Goal: Transaction & Acquisition: Purchase product/service

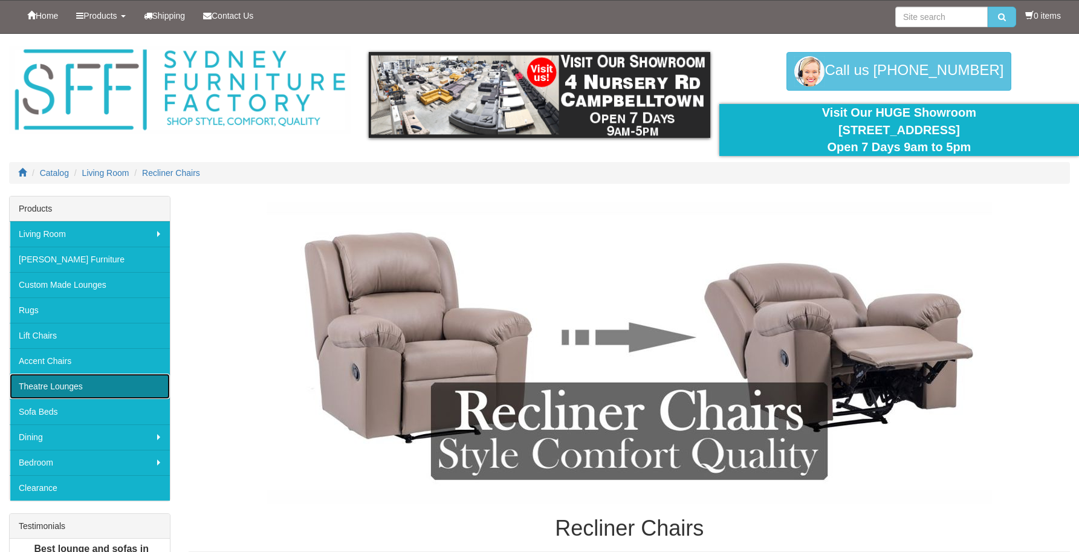
click at [63, 386] on link "Theatre Lounges" at bounding box center [90, 386] width 160 height 25
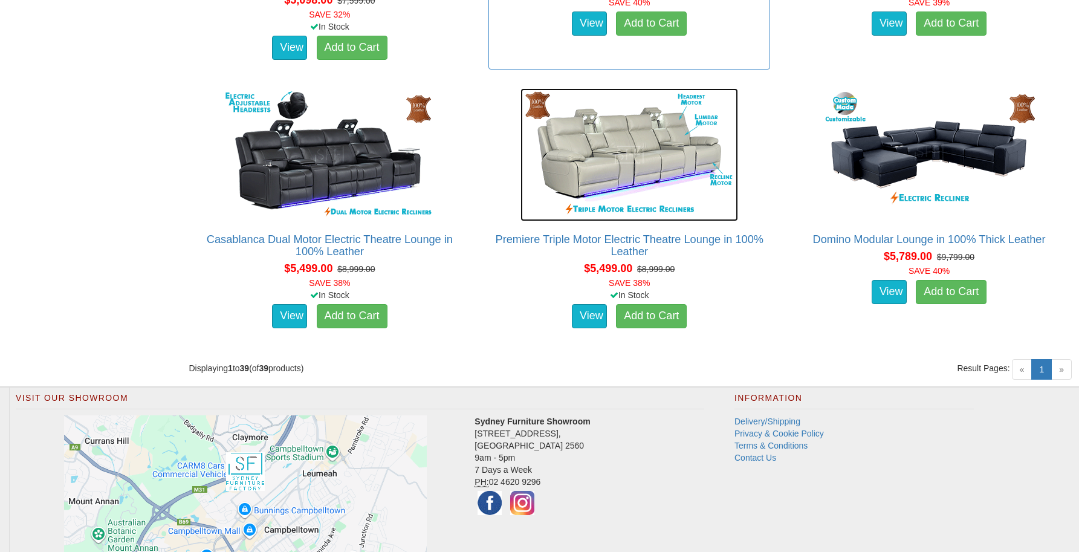
scroll to position [3980, 0]
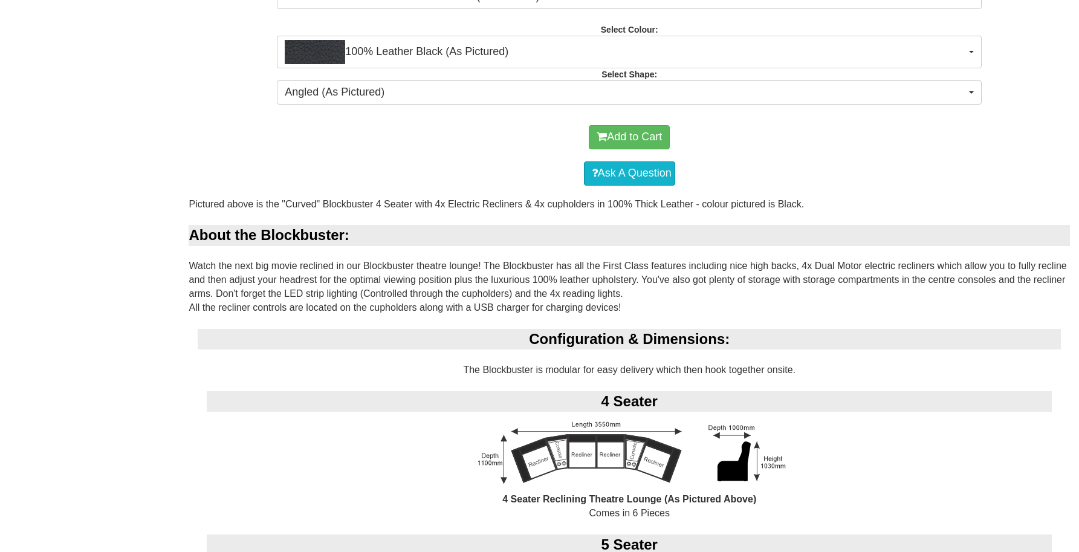
scroll to position [739, 0]
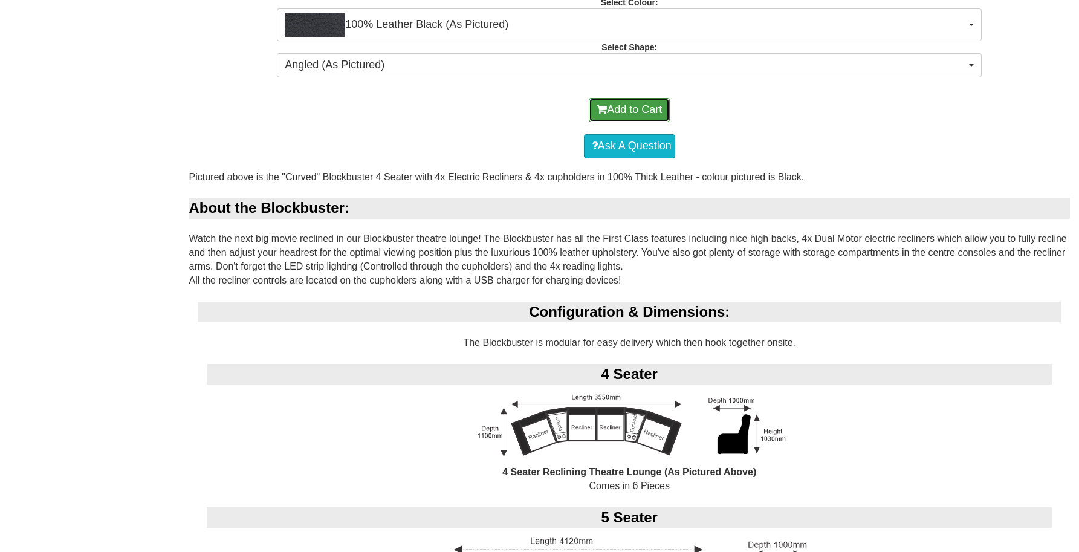
click at [617, 111] on button "Add to Cart" at bounding box center [629, 110] width 81 height 24
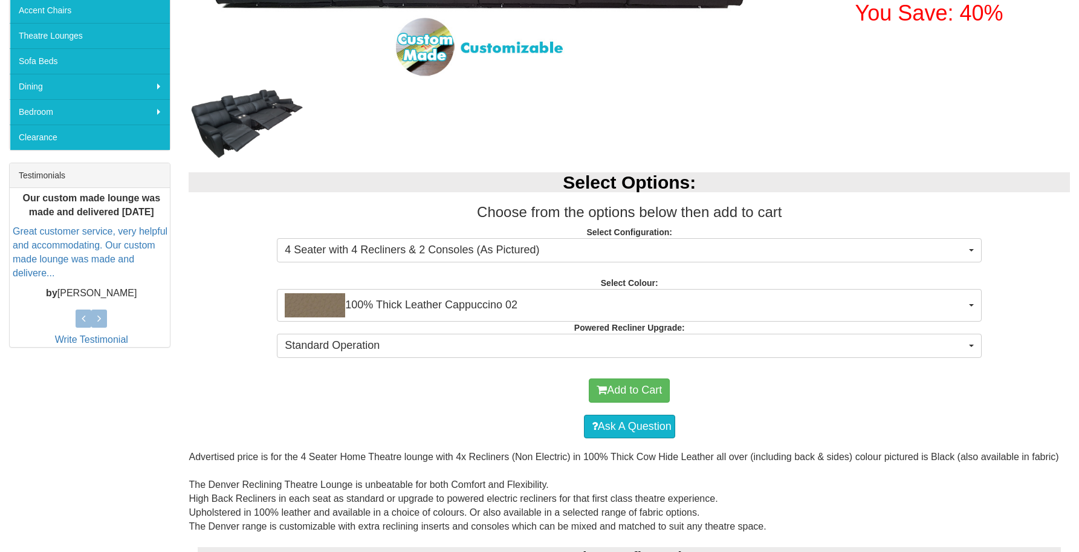
scroll to position [357, 0]
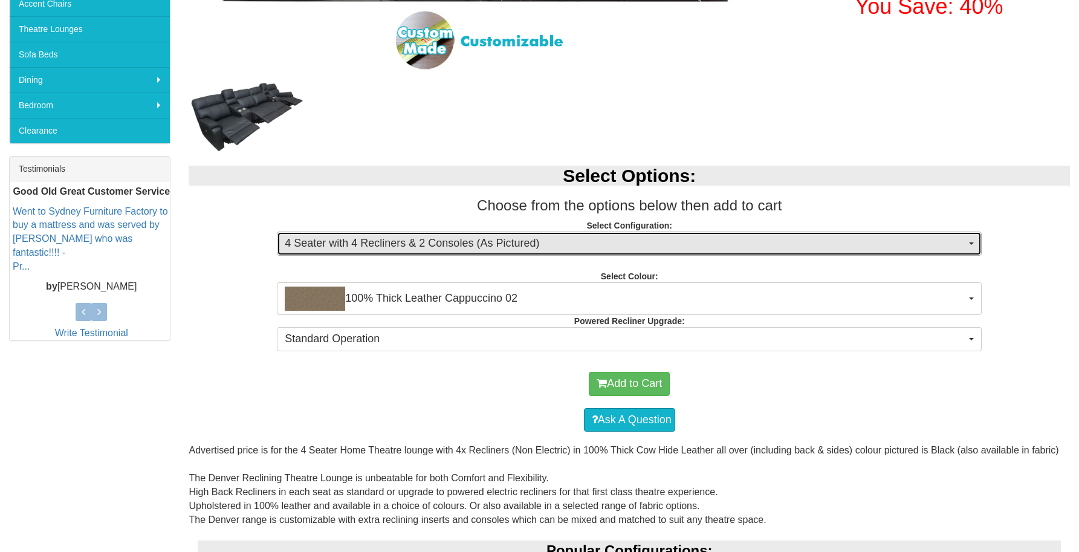
click at [545, 248] on span "4 Seater with 4 Recliners & 2 Consoles (As Pictured)" at bounding box center [625, 244] width 681 height 16
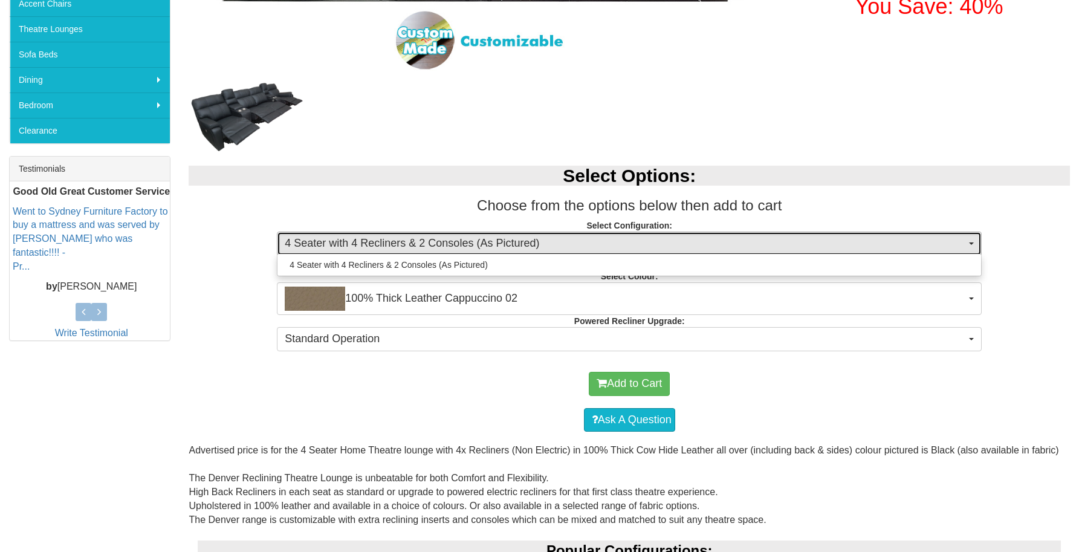
click at [546, 247] on span "4 Seater with 4 Recliners & 2 Consoles (As Pictured)" at bounding box center [625, 244] width 681 height 16
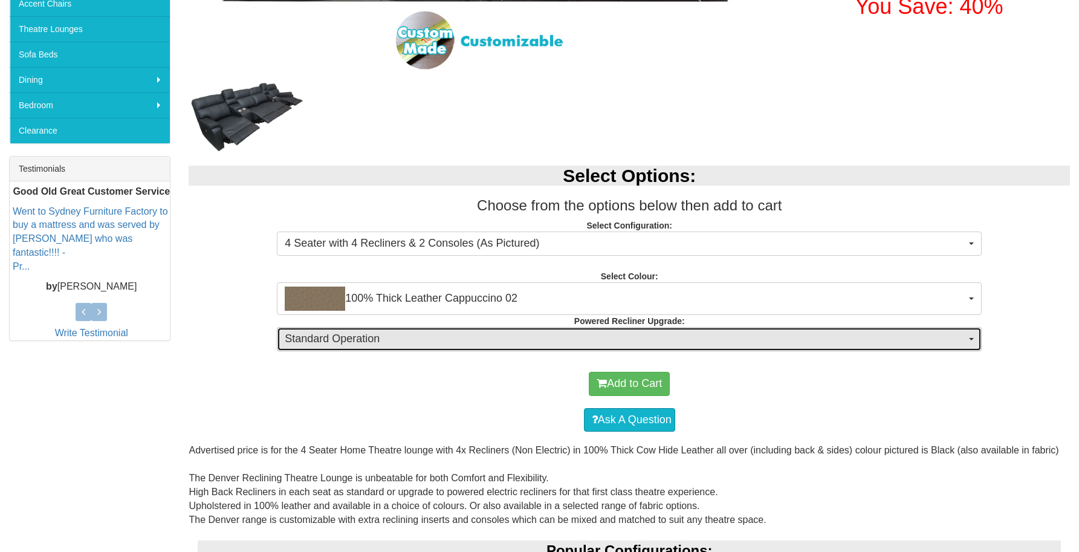
click at [554, 343] on span "Standard Operation" at bounding box center [625, 339] width 681 height 16
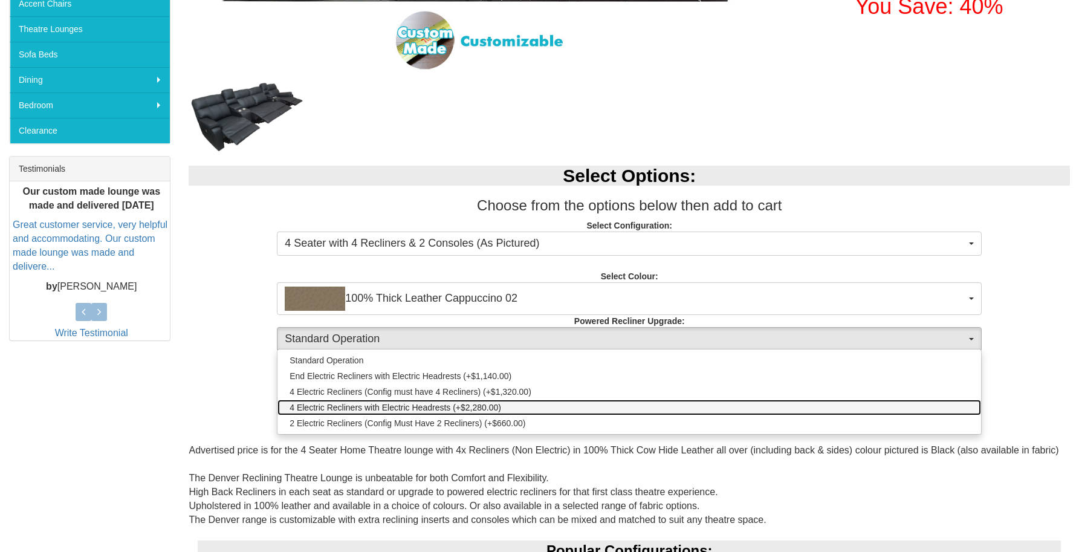
click at [352, 410] on span "4 Electric Recliners with Electric Headrests (+$2,280.00)" at bounding box center [396, 407] width 212 height 12
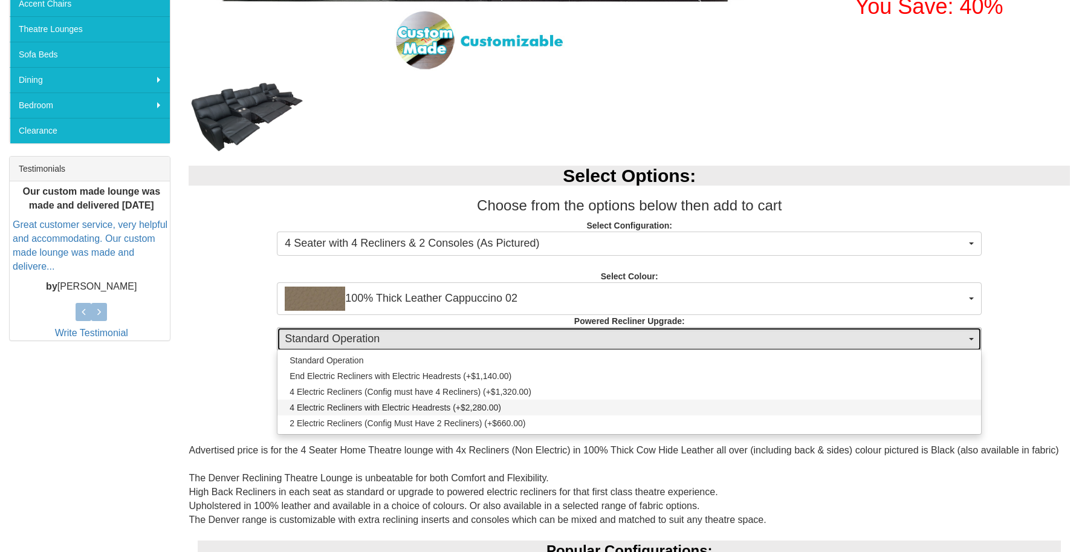
select select "1995"
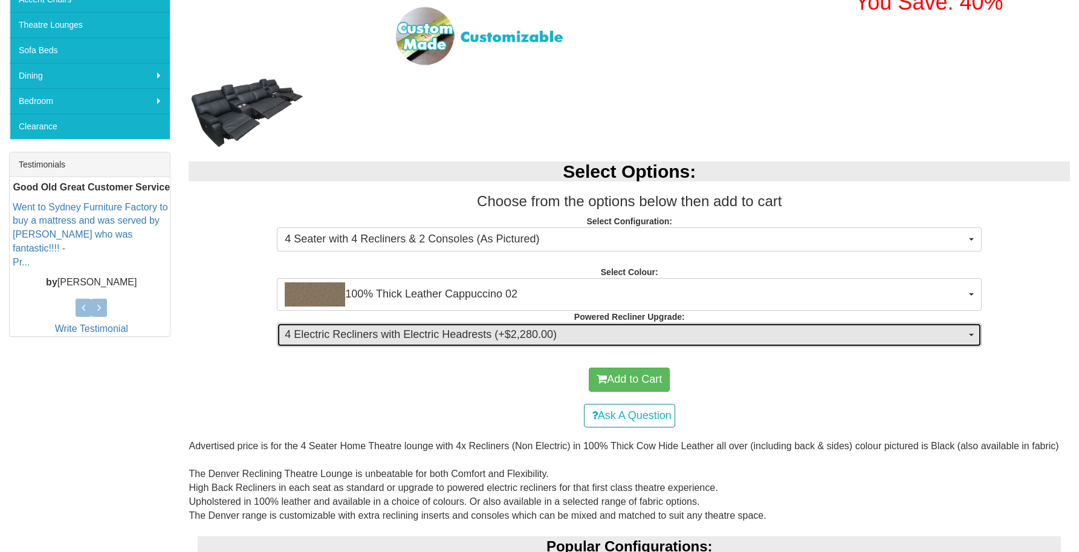
scroll to position [390, 0]
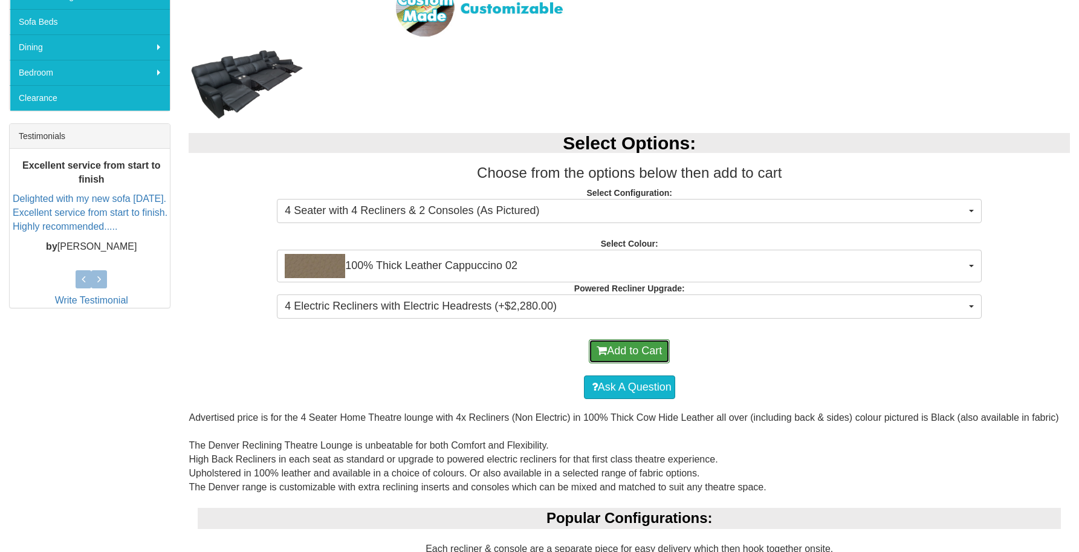
click at [611, 351] on button "Add to Cart" at bounding box center [629, 351] width 81 height 24
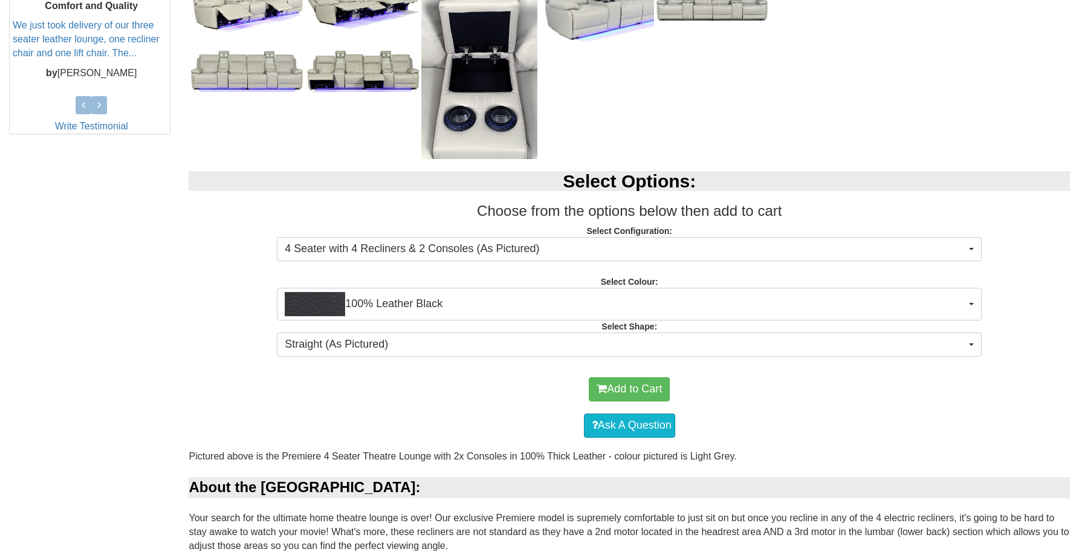
scroll to position [601, 0]
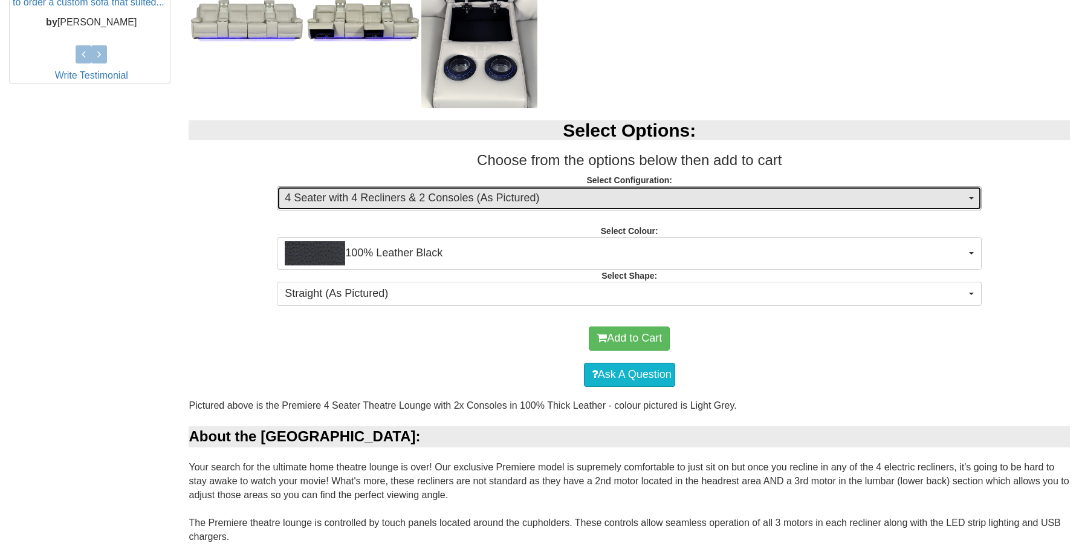
click at [423, 196] on span "4 Seater with 4 Recliners & 2 Consoles (As Pictured)" at bounding box center [625, 198] width 681 height 16
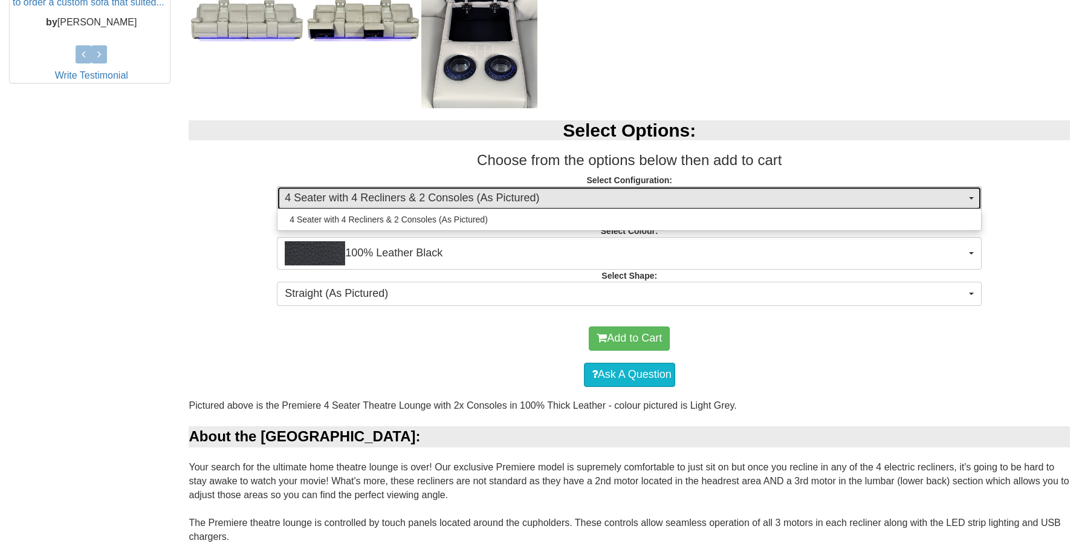
click at [423, 196] on span "4 Seater with 4 Recliners & 2 Consoles (As Pictured)" at bounding box center [625, 198] width 681 height 16
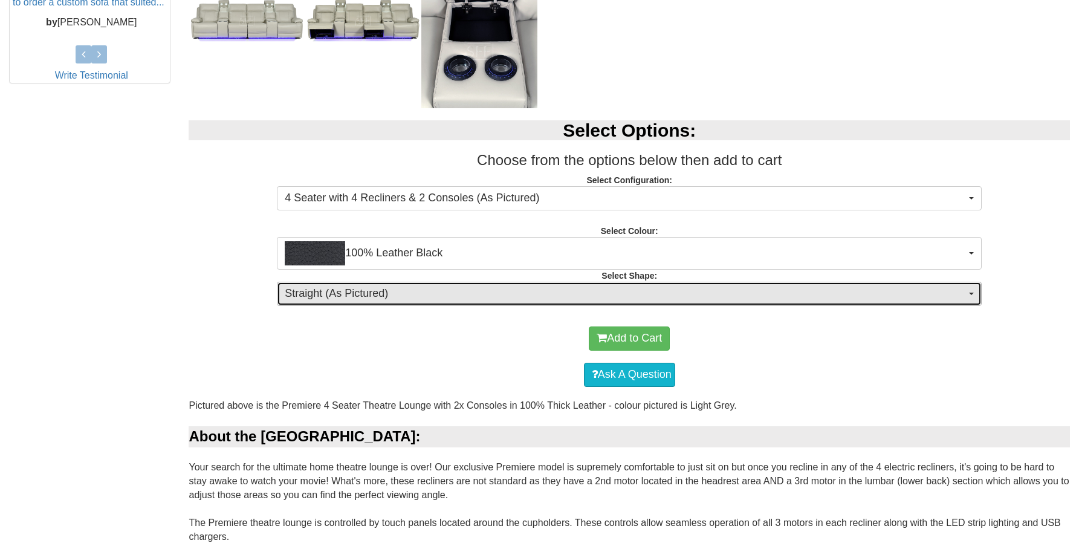
click at [395, 291] on span "Straight (As Pictured)" at bounding box center [625, 294] width 681 height 16
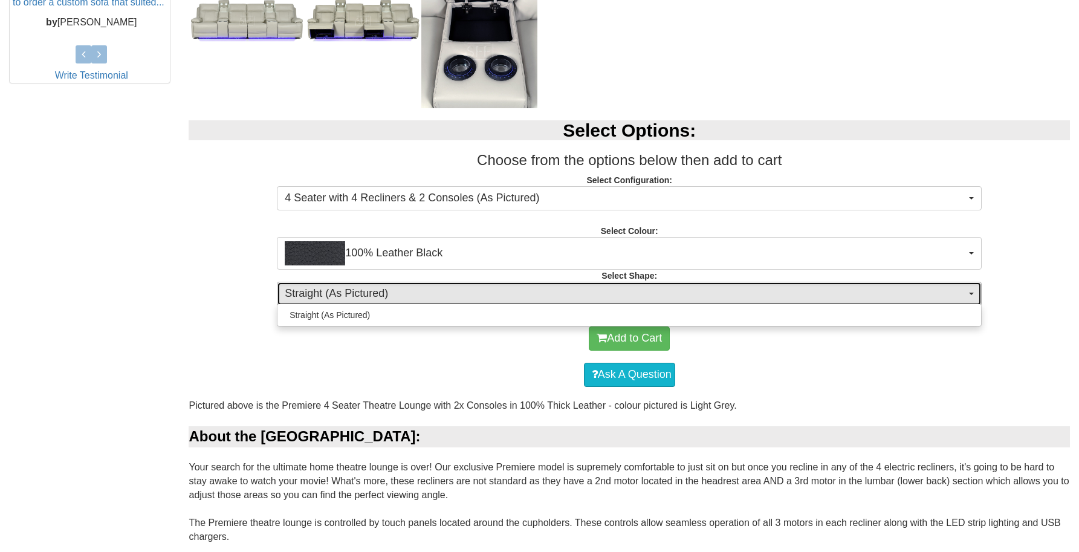
click at [395, 290] on span "Straight (As Pictured)" at bounding box center [625, 294] width 681 height 16
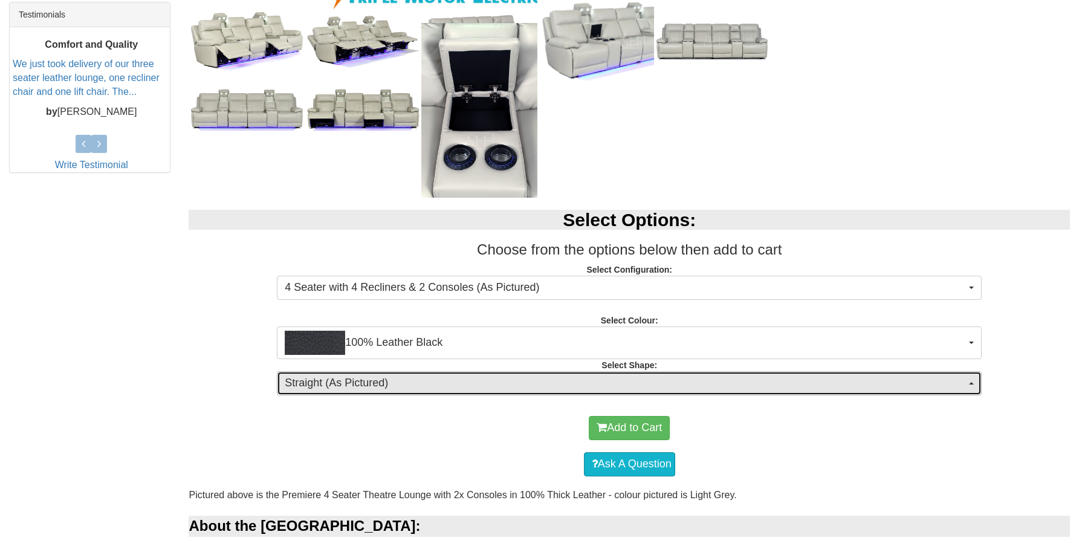
scroll to position [535, 0]
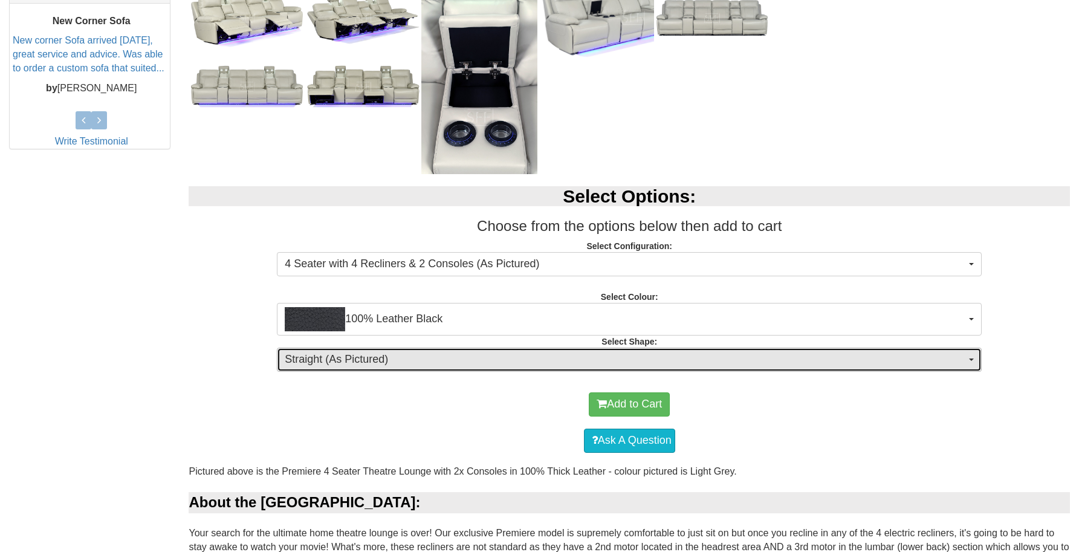
click at [524, 361] on span "Straight (As Pictured)" at bounding box center [625, 360] width 681 height 16
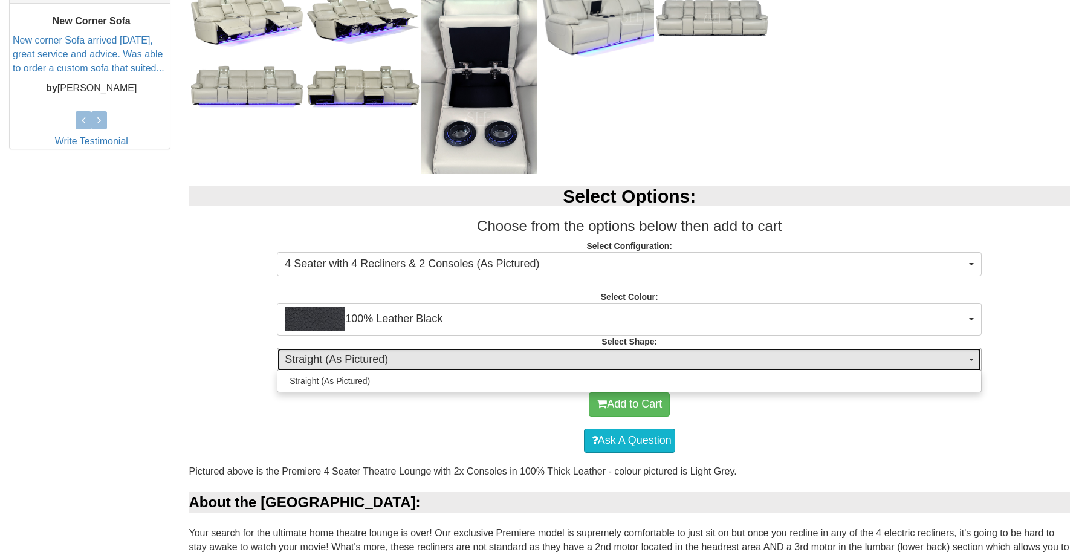
click at [524, 361] on span "Straight (As Pictured)" at bounding box center [625, 360] width 681 height 16
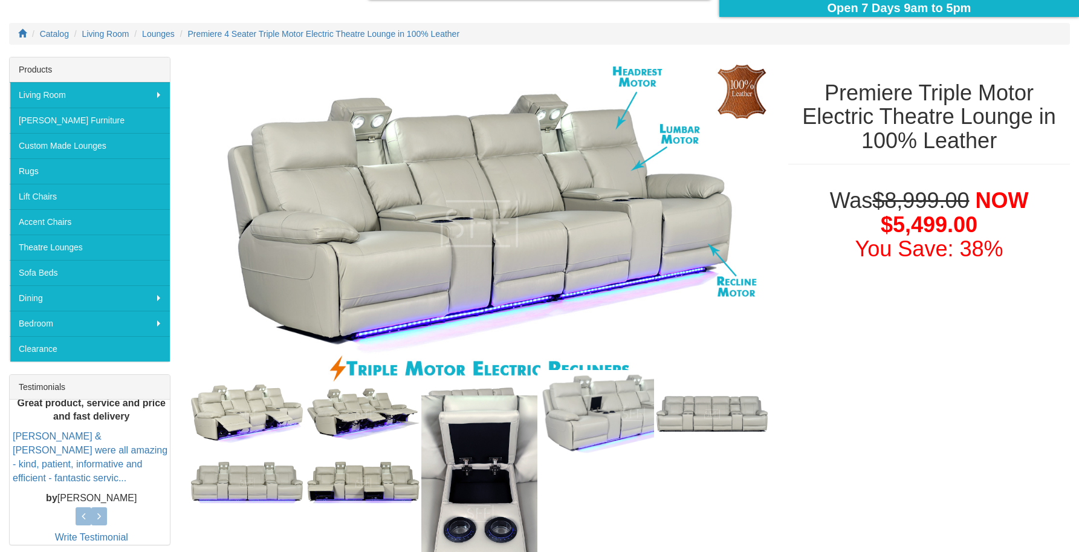
scroll to position [0, 0]
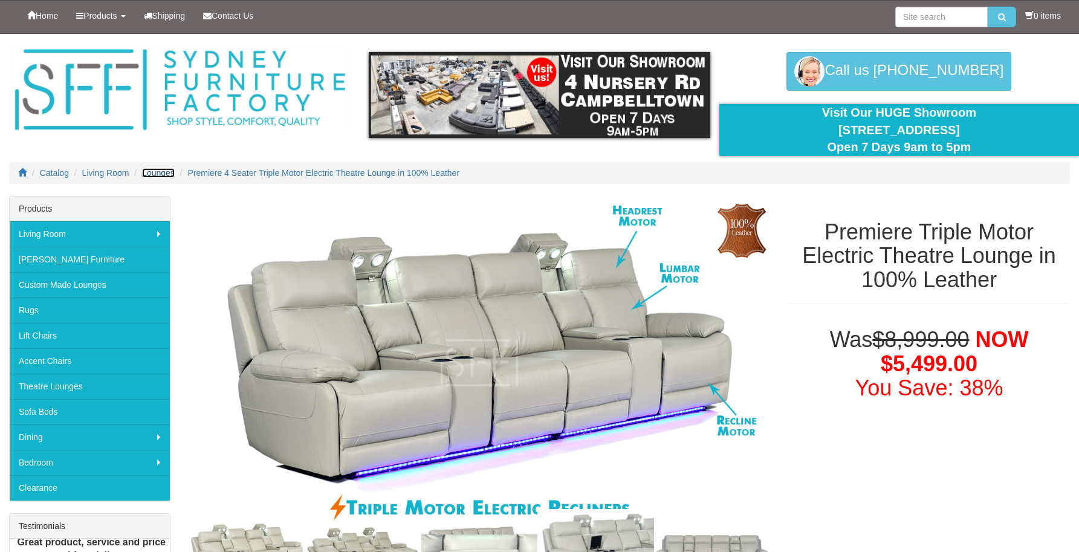
click at [159, 171] on span "Lounges" at bounding box center [158, 173] width 33 height 10
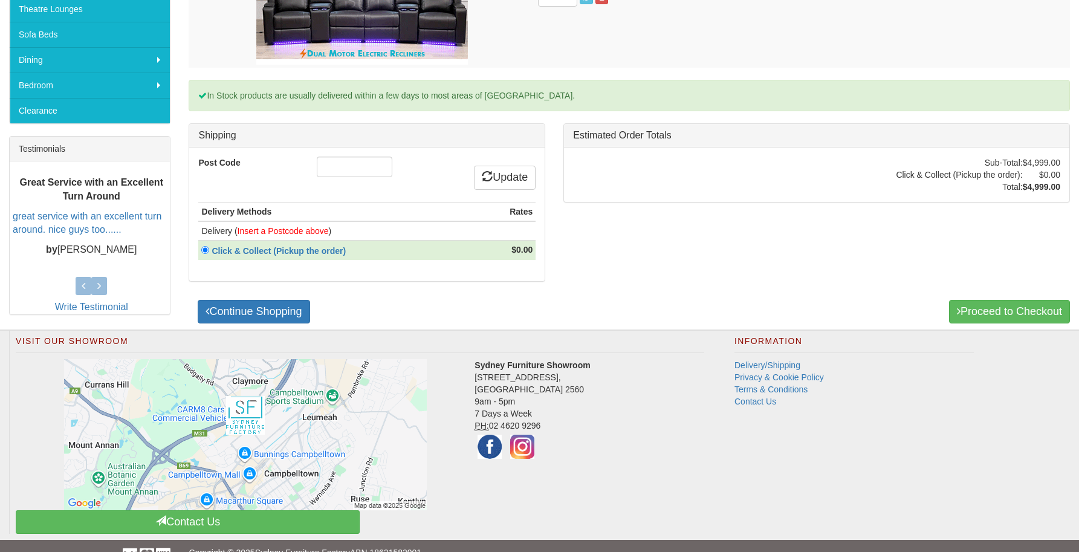
scroll to position [397, 0]
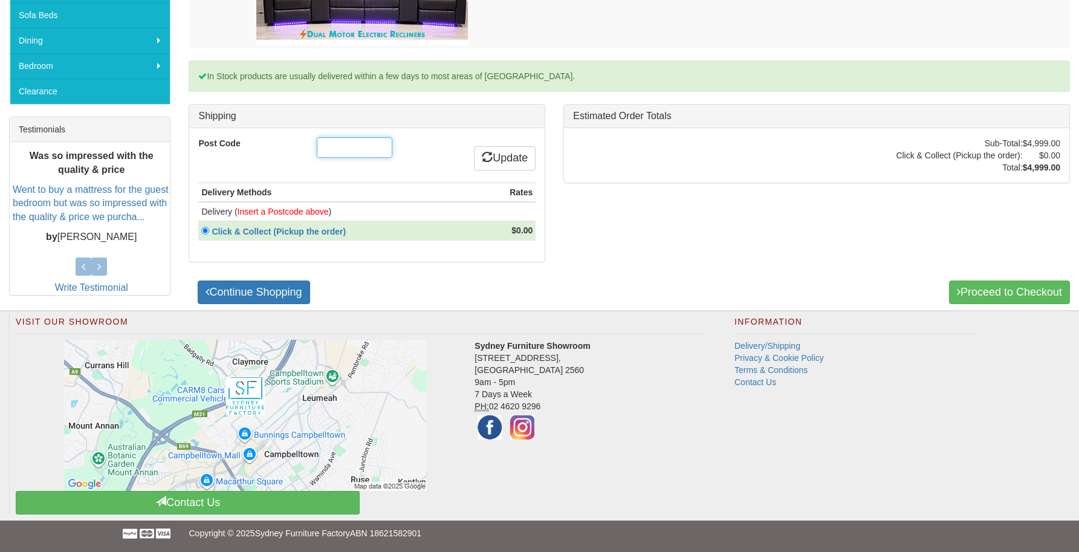
click at [353, 147] on input "Post Code" at bounding box center [355, 147] width 76 height 21
type input "2765"
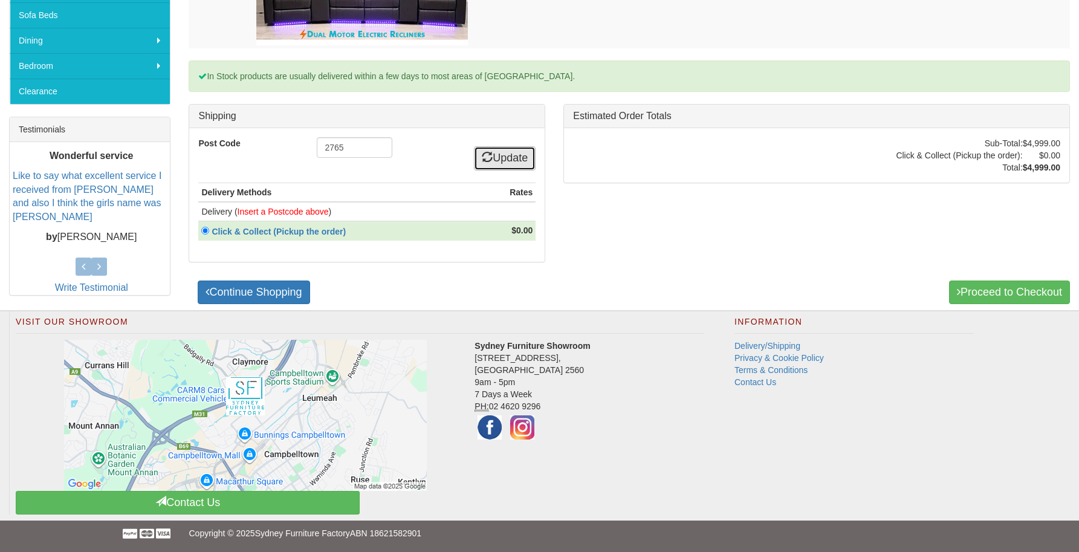
click at [482, 155] on icon at bounding box center [487, 156] width 11 height 11
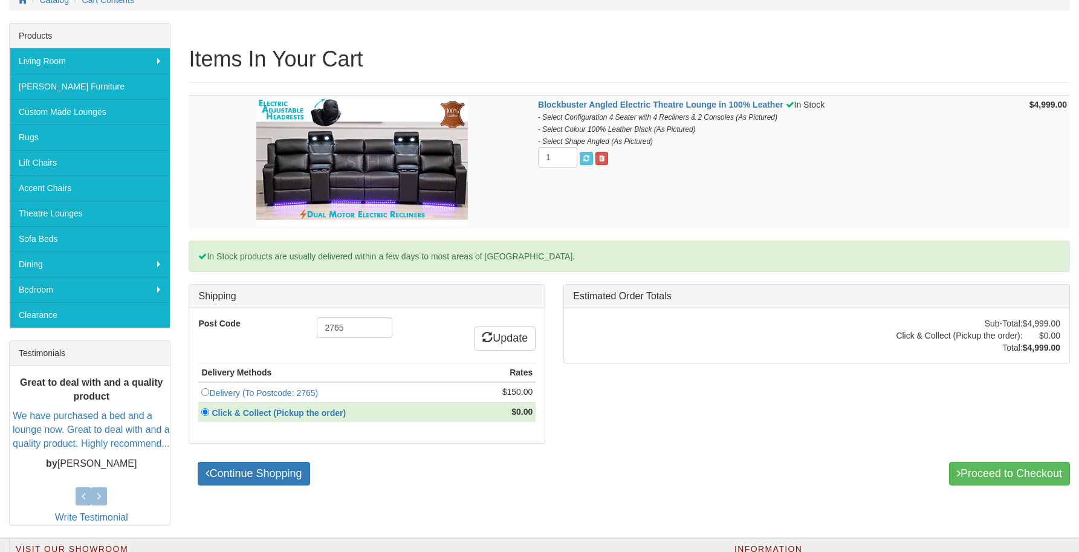
scroll to position [195, 0]
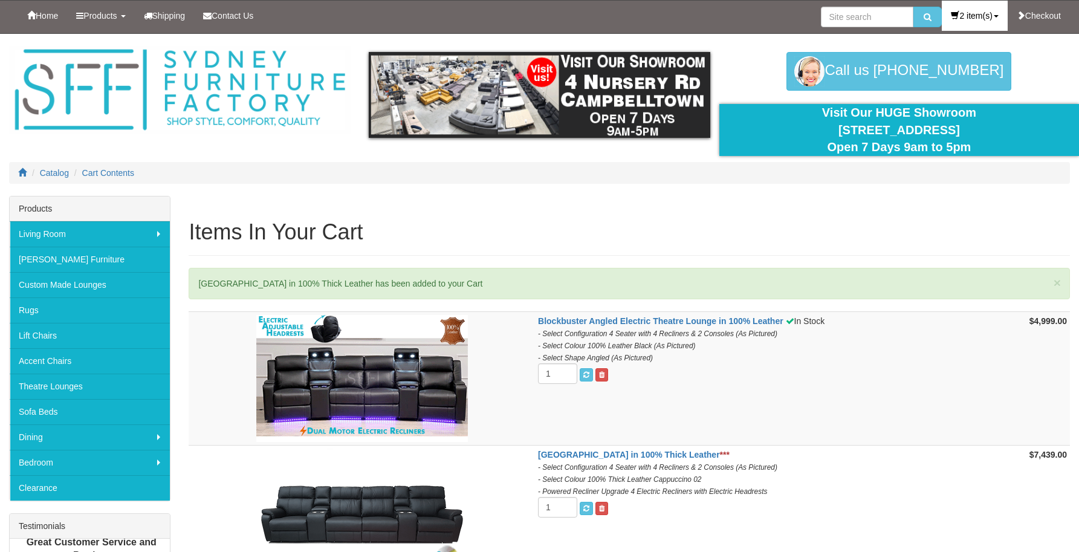
click at [961, 11] on link "2 item(s)" at bounding box center [974, 16] width 65 height 30
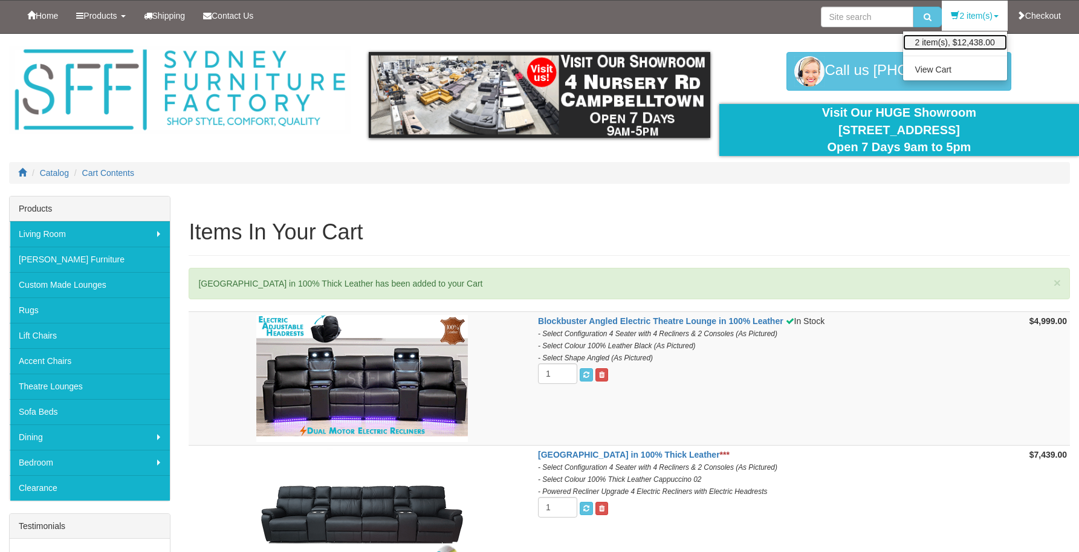
click at [963, 41] on link "2 item(s), $12,438.00" at bounding box center [955, 42] width 104 height 16
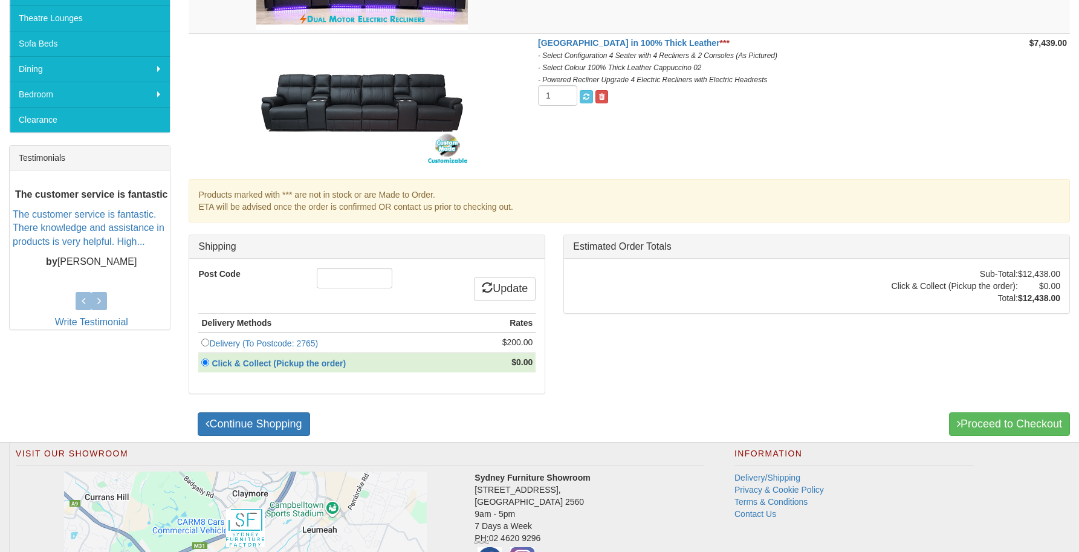
scroll to position [374, 0]
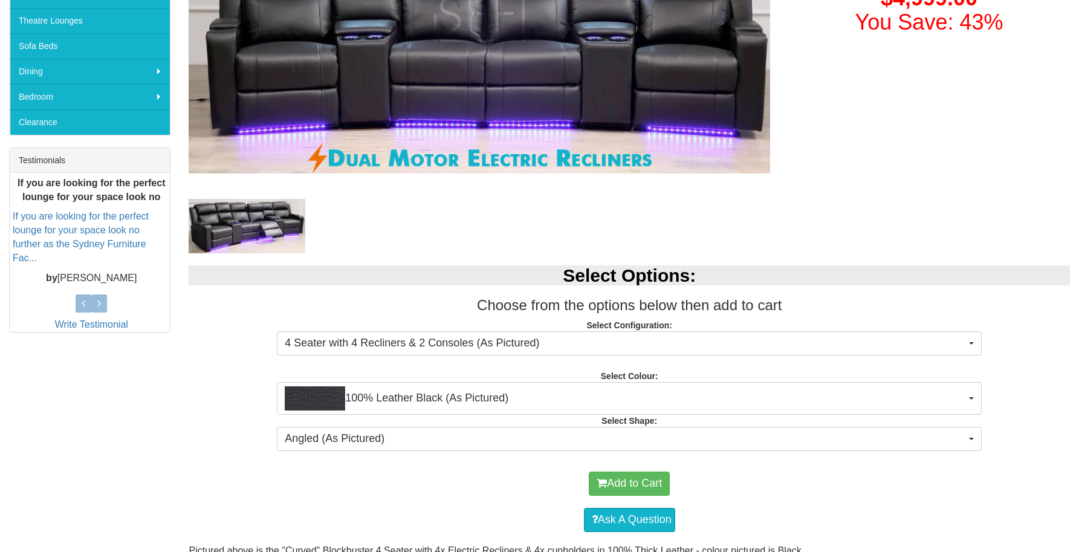
scroll to position [369, 0]
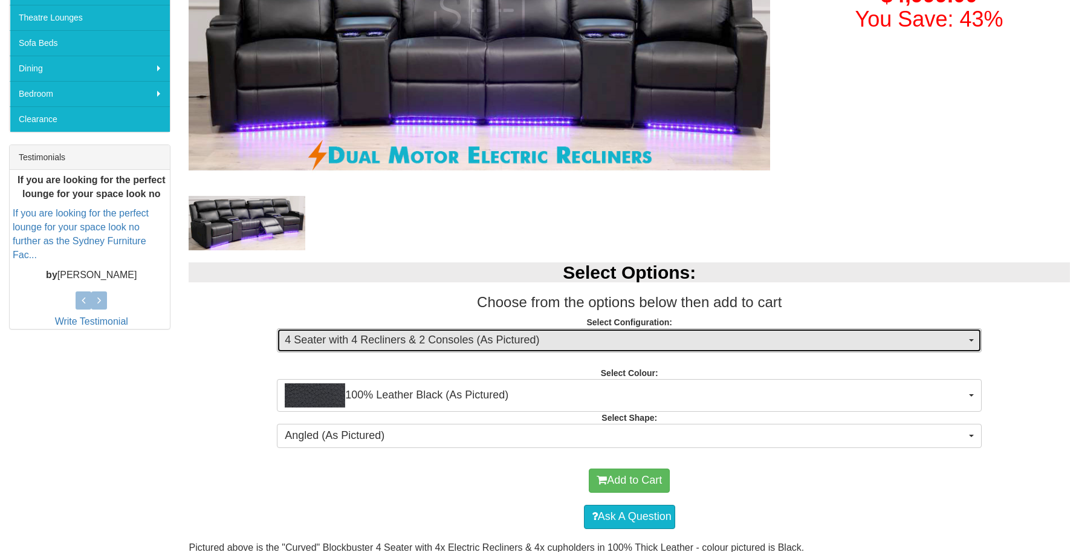
click at [482, 340] on span "4 Seater with 4 Recliners & 2 Consoles (As Pictured)" at bounding box center [625, 340] width 681 height 16
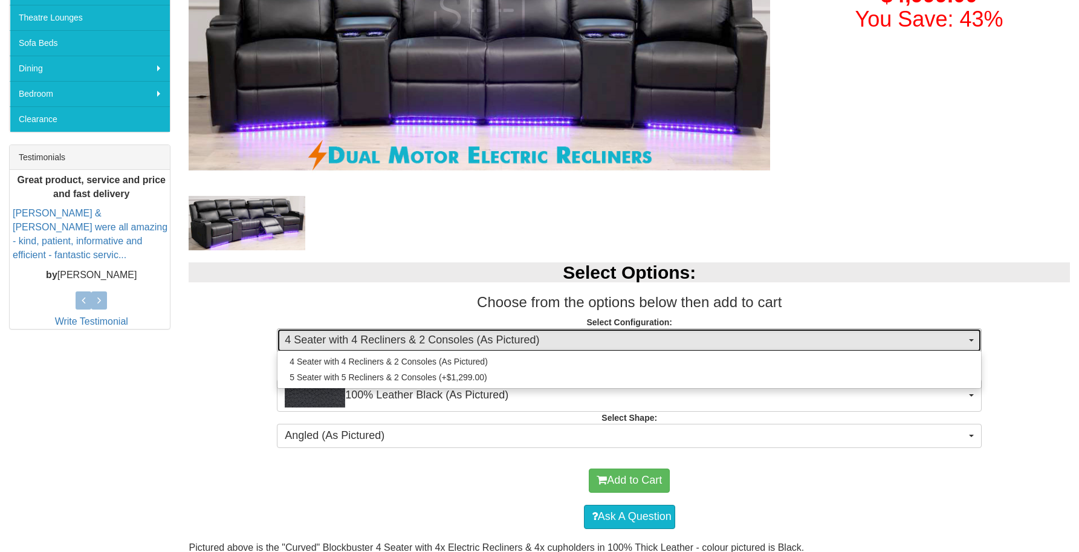
click at [482, 340] on span "4 Seater with 4 Recliners & 2 Consoles (As Pictured)" at bounding box center [625, 340] width 681 height 16
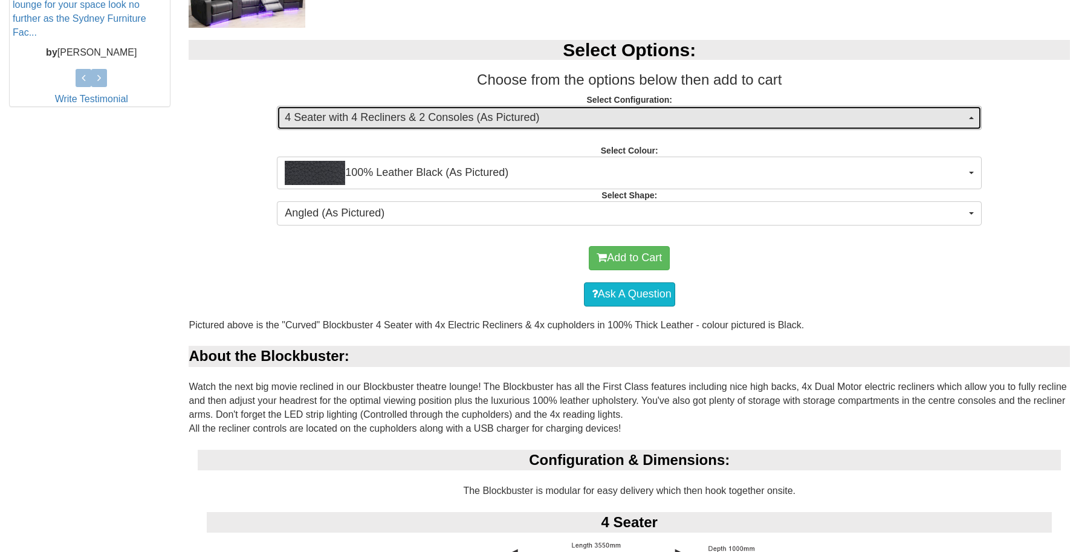
scroll to position [595, 0]
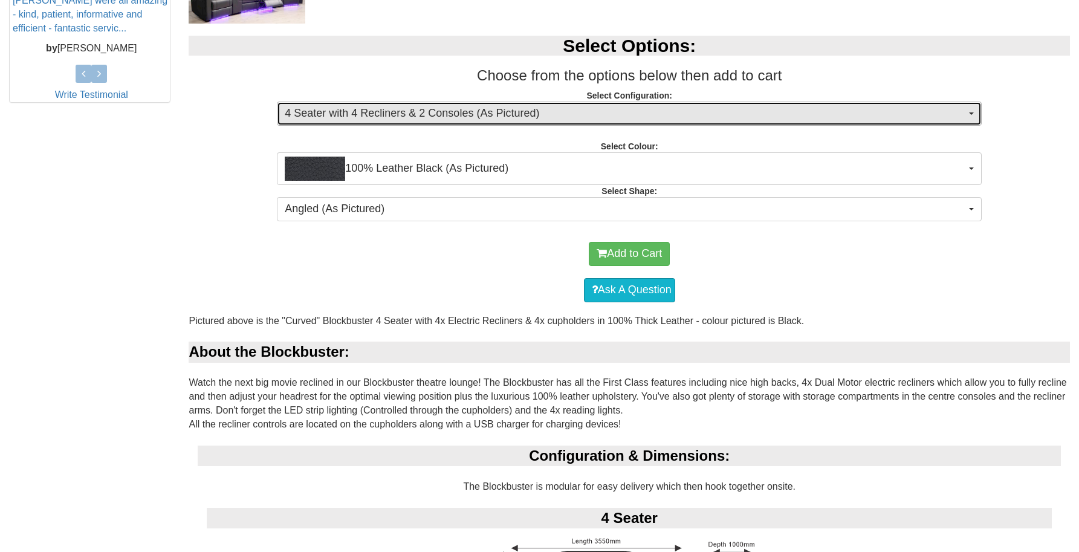
click at [456, 115] on span "4 Seater with 4 Recliners & 2 Consoles (As Pictured)" at bounding box center [625, 114] width 681 height 16
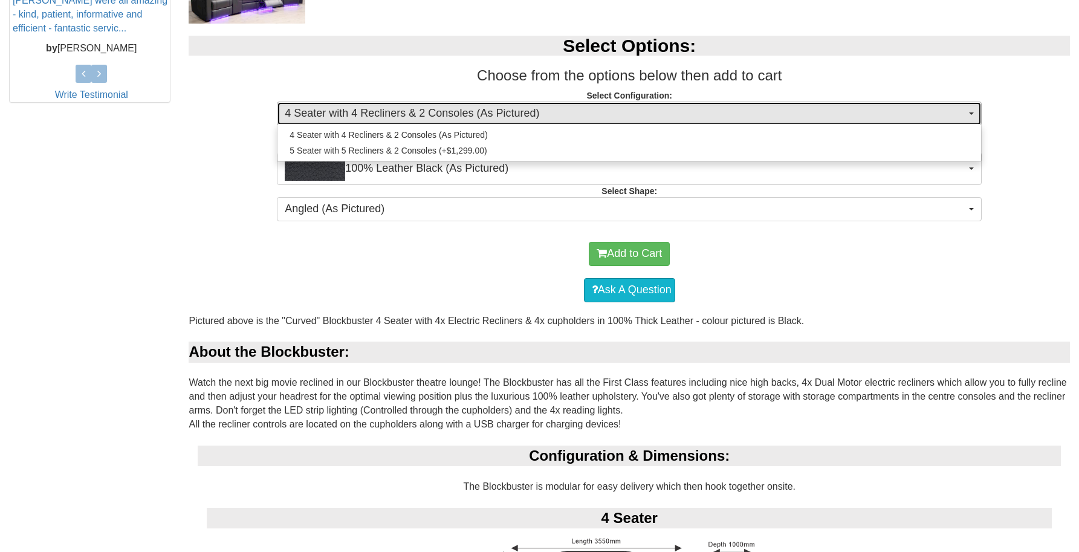
click at [456, 115] on span "4 Seater with 4 Recliners & 2 Consoles (As Pictured)" at bounding box center [625, 114] width 681 height 16
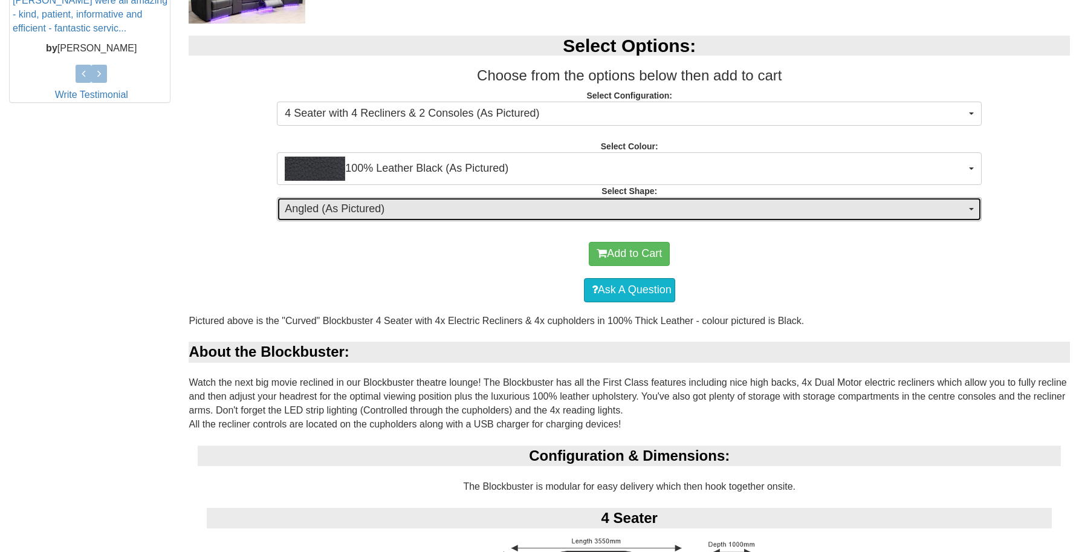
click at [397, 213] on span "Angled (As Pictured)" at bounding box center [625, 209] width 681 height 16
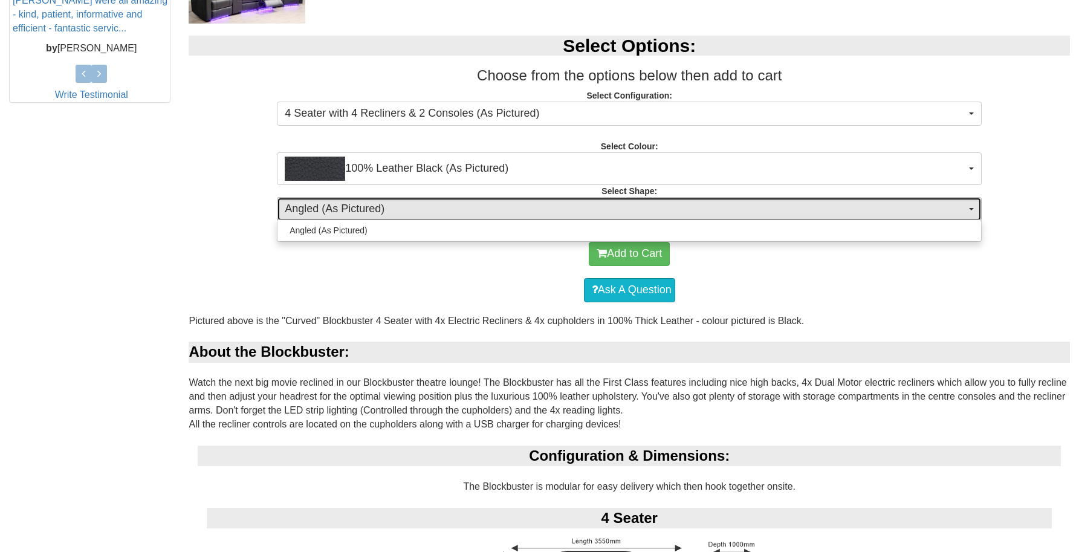
click at [397, 212] on span "Angled (As Pictured)" at bounding box center [625, 209] width 681 height 16
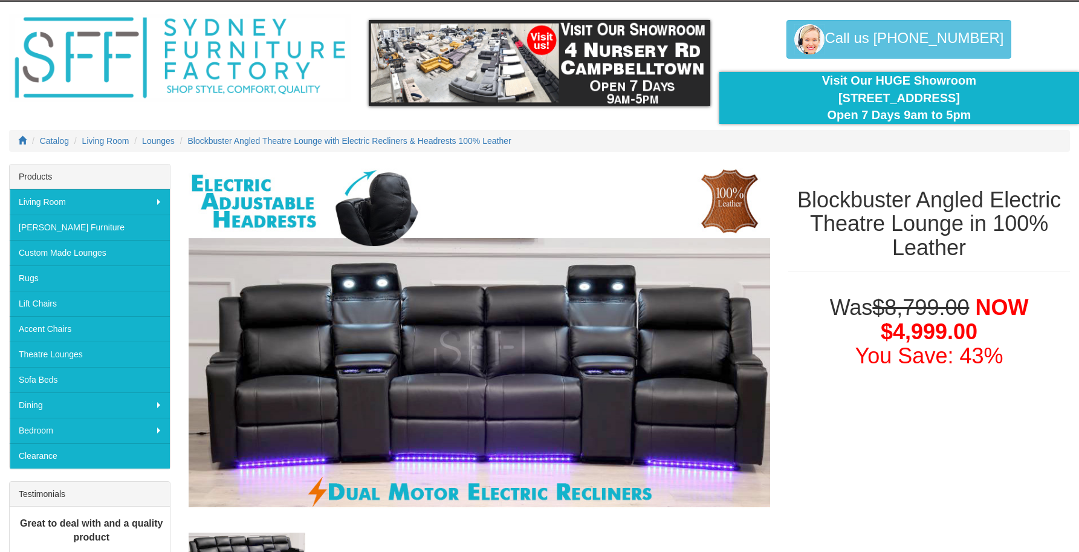
scroll to position [0, 0]
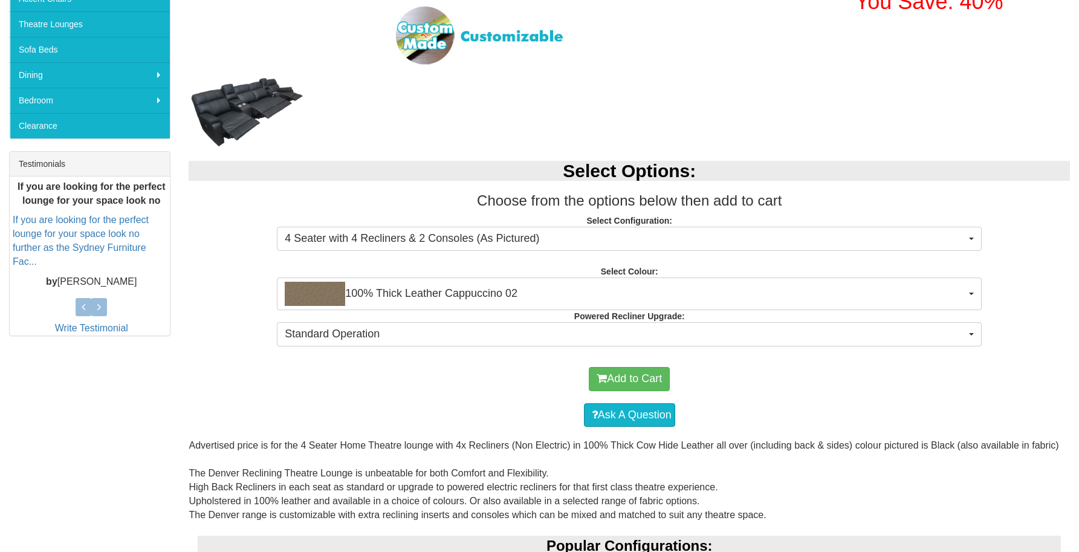
scroll to position [363, 0]
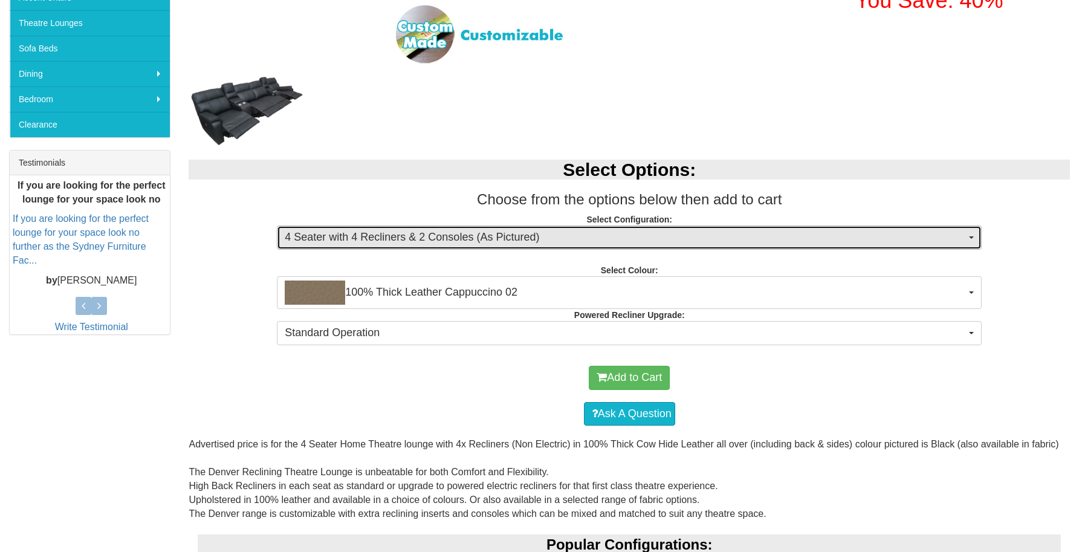
click at [507, 235] on span "4 Seater with 4 Recliners & 2 Consoles (As Pictured)" at bounding box center [625, 238] width 681 height 16
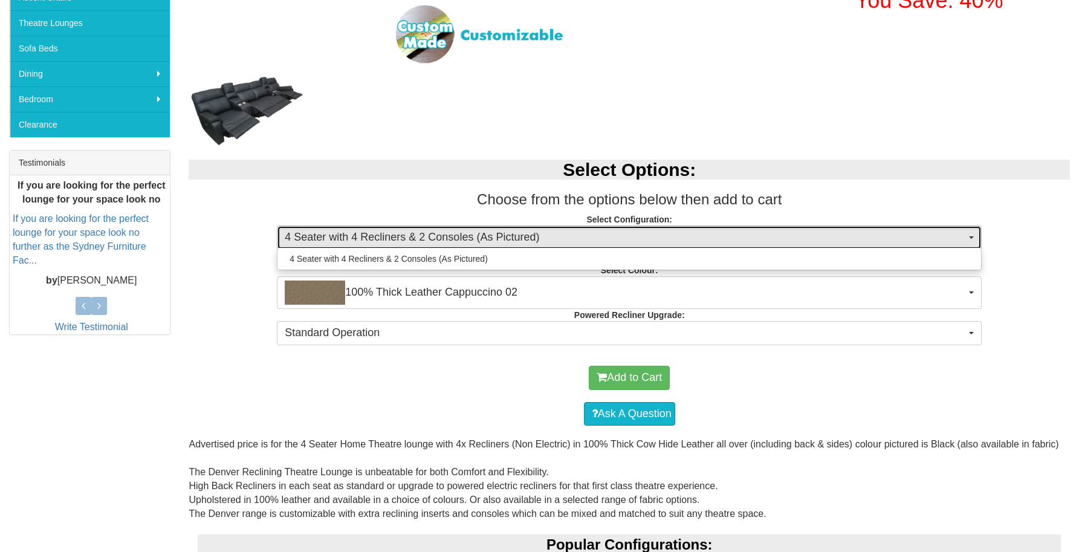
click at [507, 235] on span "4 Seater with 4 Recliners & 2 Consoles (As Pictured)" at bounding box center [625, 238] width 681 height 16
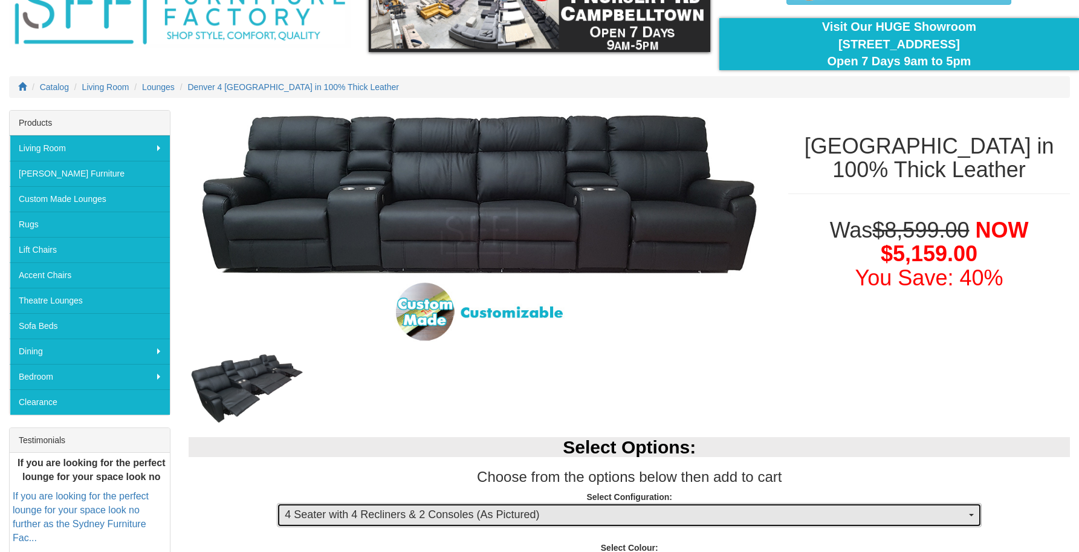
scroll to position [0, 0]
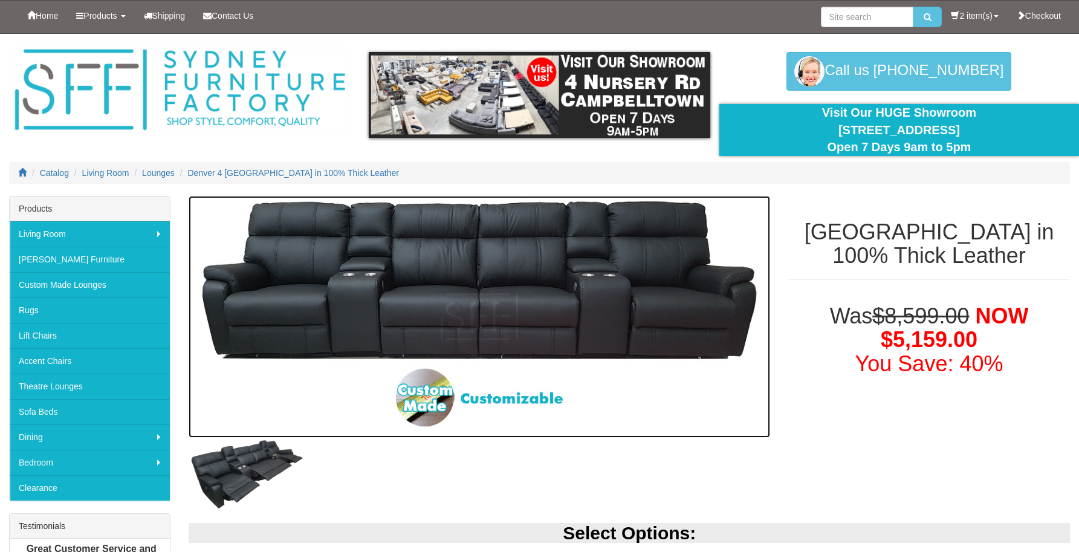
click at [428, 405] on img at bounding box center [480, 317] width 582 height 242
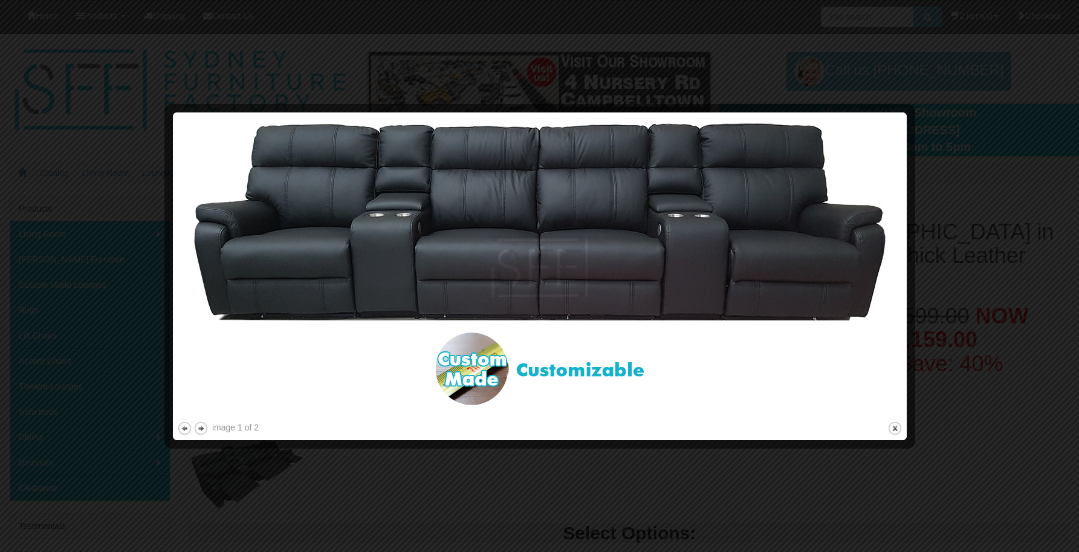
click at [989, 258] on div at bounding box center [539, 276] width 1079 height 552
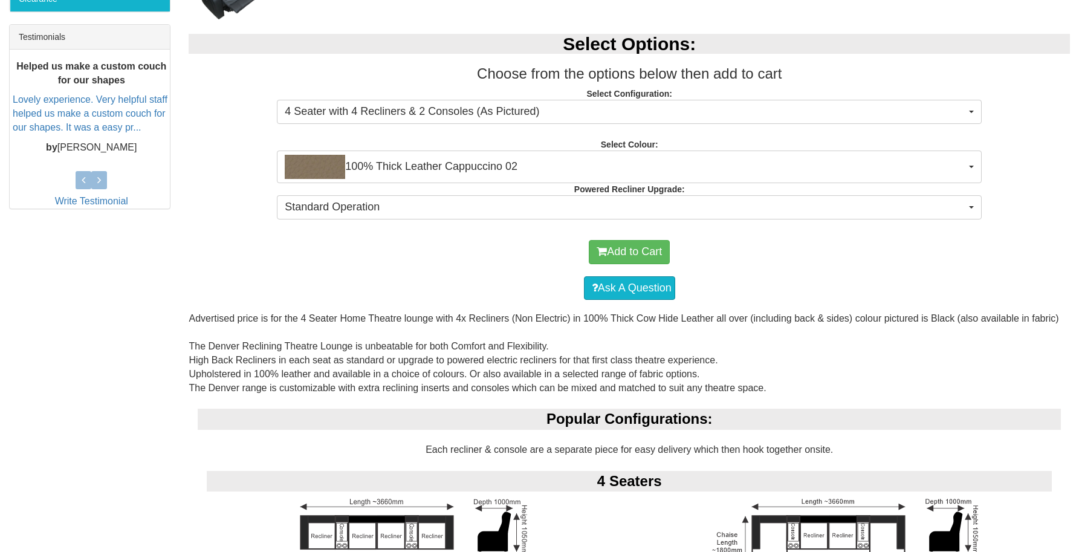
scroll to position [519, 0]
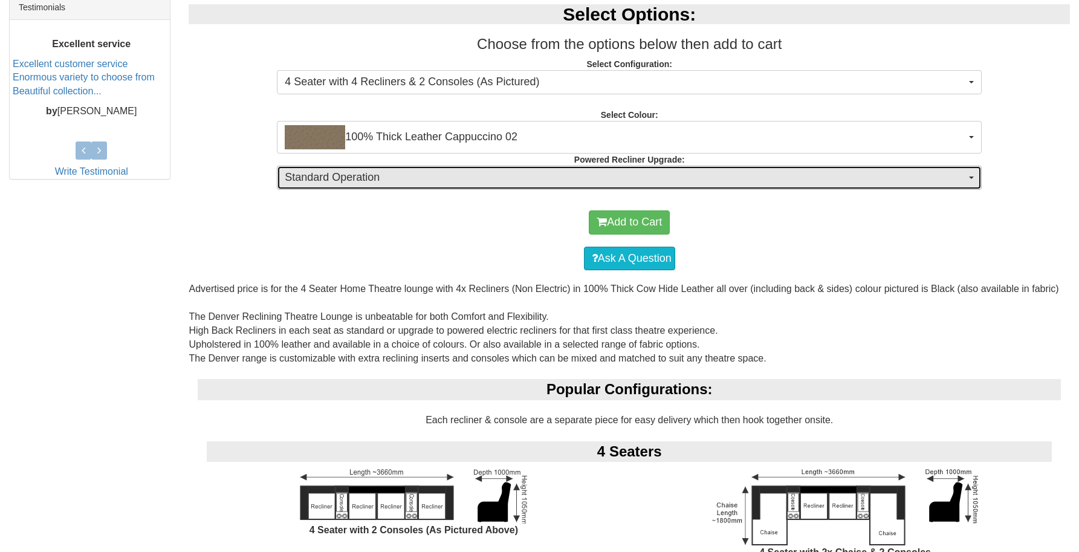
click at [365, 182] on span "Standard Operation" at bounding box center [625, 178] width 681 height 16
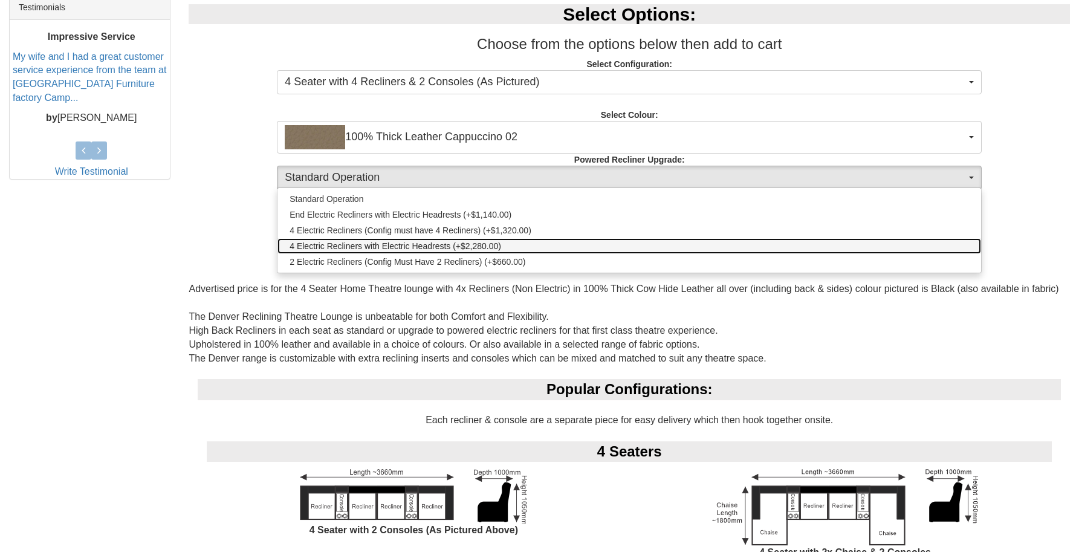
click at [433, 243] on span "4 Electric Recliners with Electric Headrests (+$2,280.00)" at bounding box center [396, 246] width 212 height 12
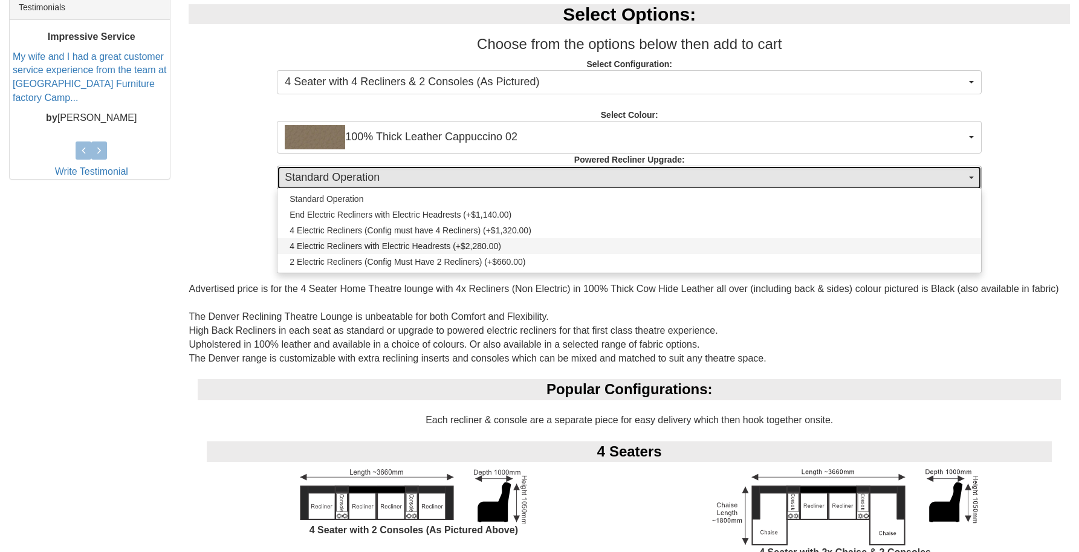
select select "1995"
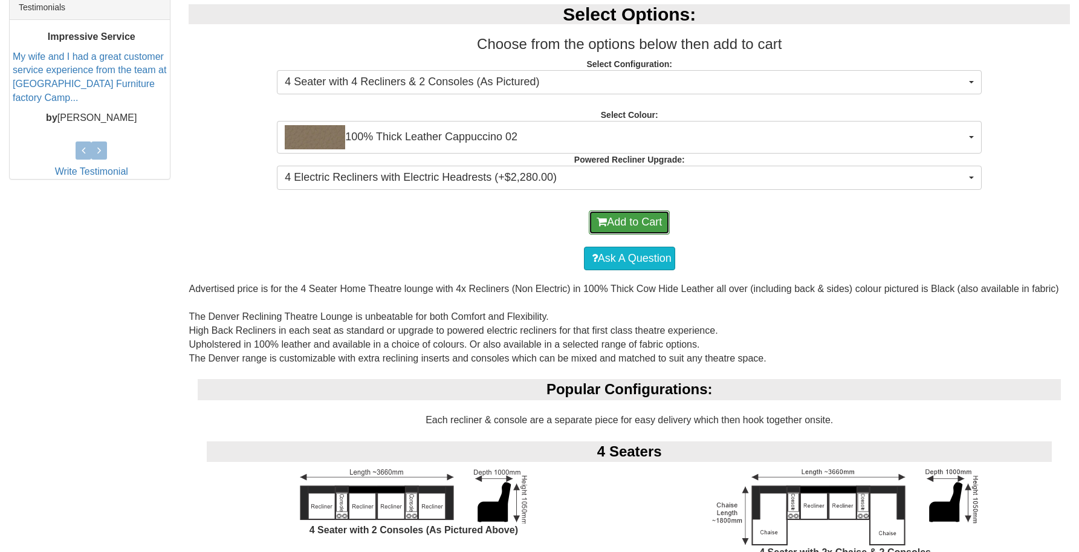
click at [619, 215] on button "Add to Cart" at bounding box center [629, 222] width 81 height 24
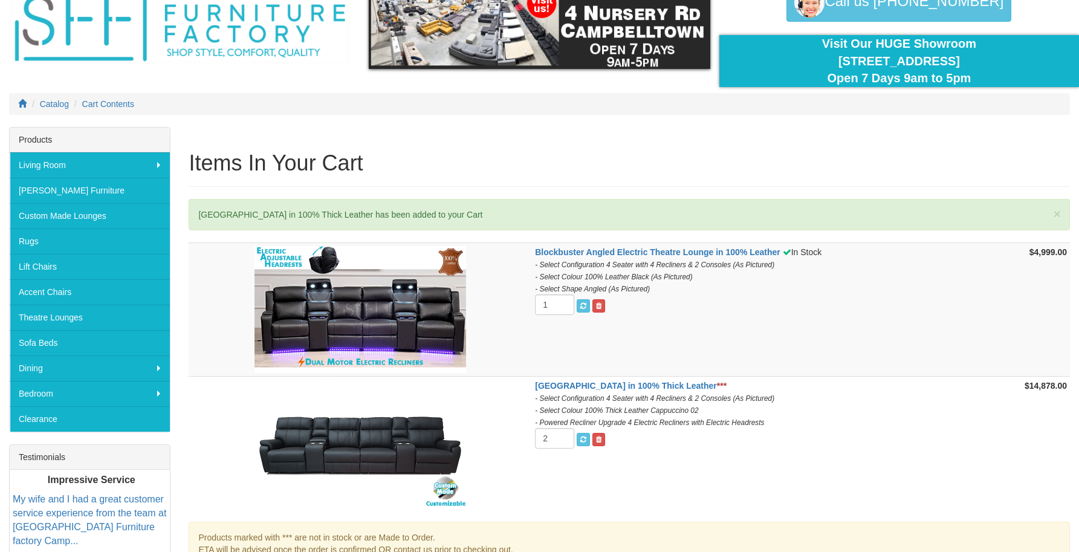
scroll to position [181, 0]
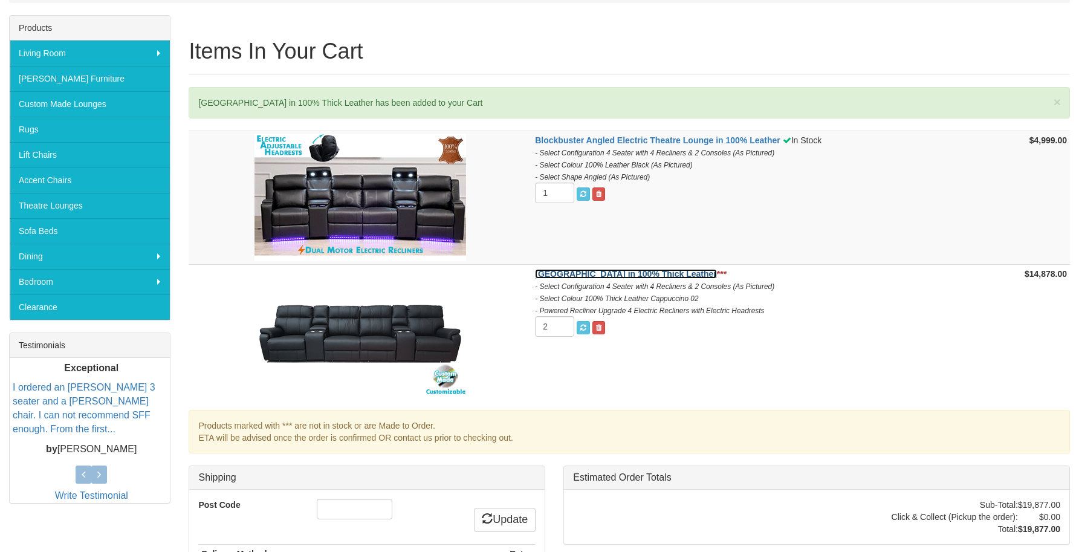
click at [615, 275] on strong "[GEOGRAPHIC_DATA] in 100% Thick Leather" at bounding box center [626, 274] width 182 height 10
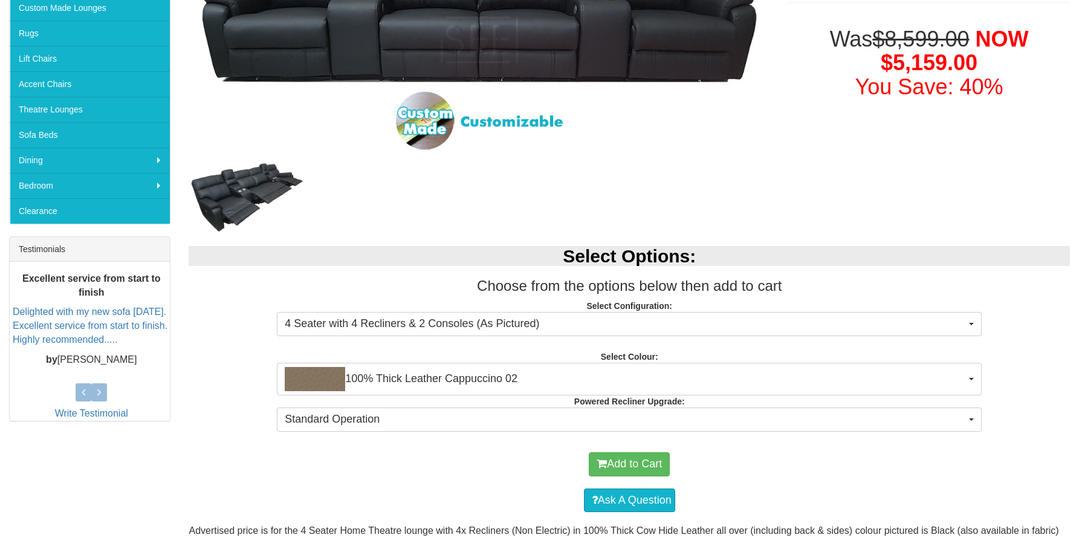
scroll to position [305, 0]
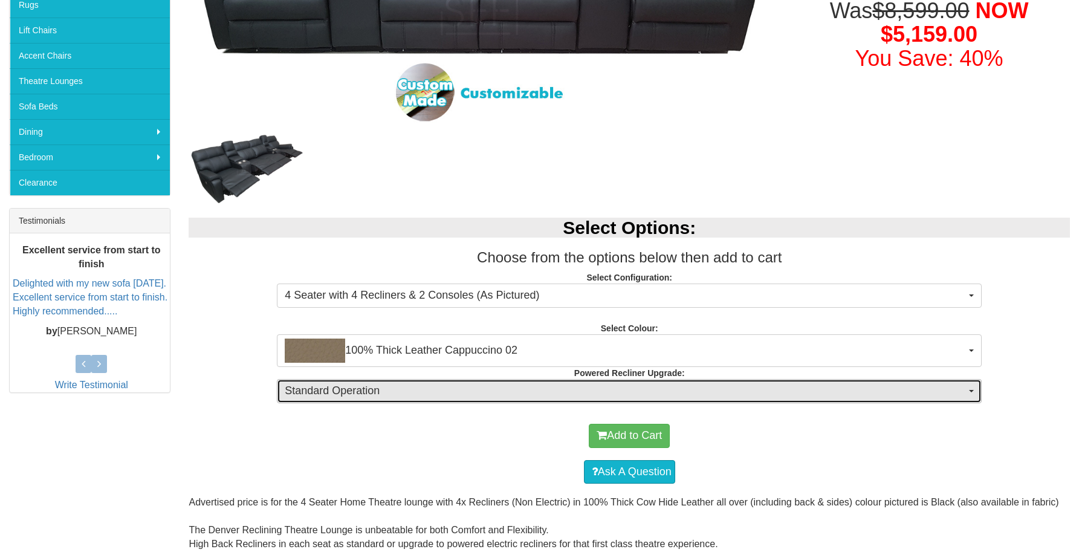
click at [465, 393] on span "Standard Operation" at bounding box center [625, 391] width 681 height 16
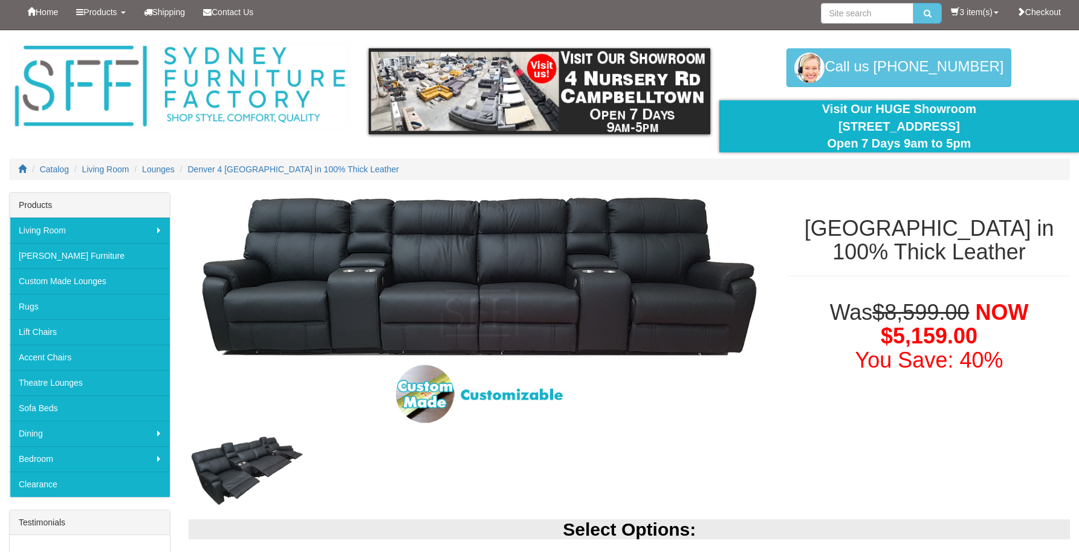
scroll to position [0, 0]
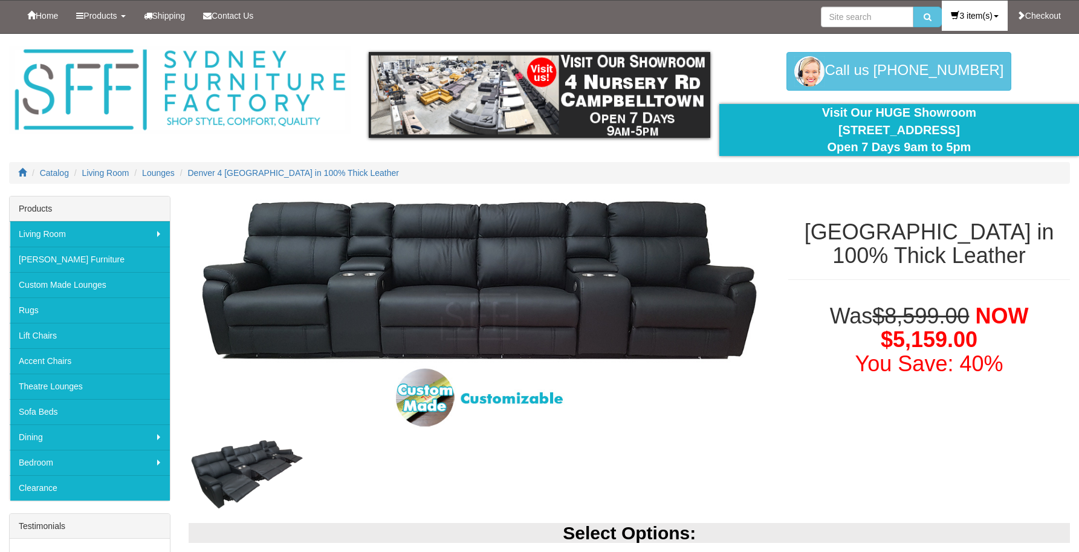
click at [962, 12] on link "3 item(s)" at bounding box center [974, 16] width 65 height 30
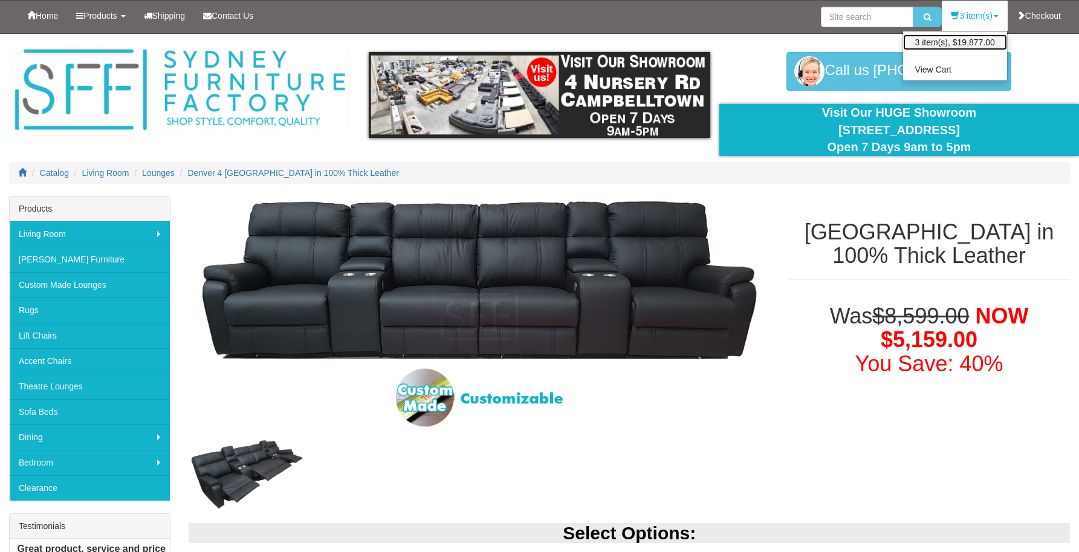
click at [941, 42] on link "3 item(s), $19,877.00" at bounding box center [955, 42] width 104 height 16
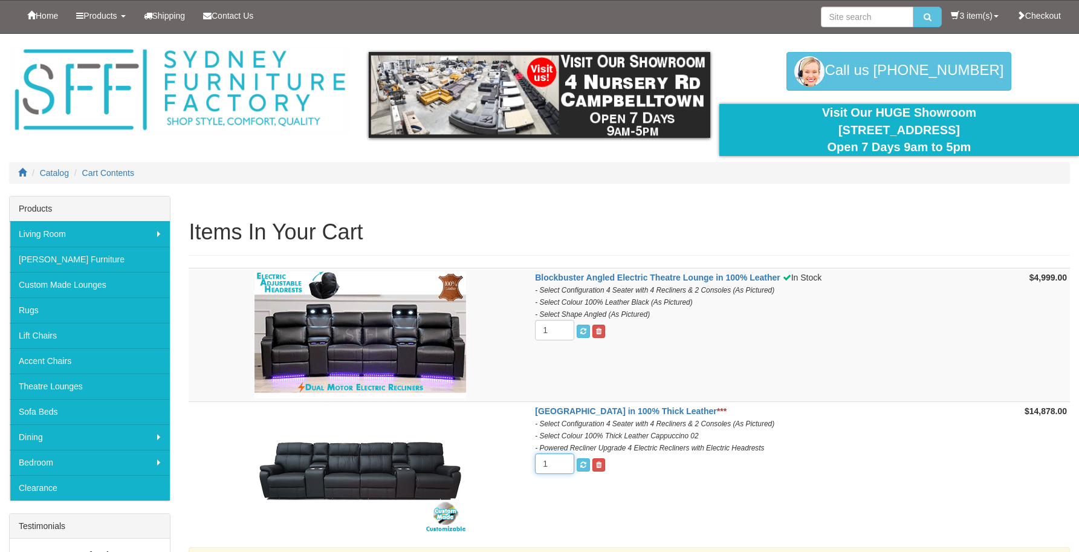
type input "1"
click at [559, 466] on input "1" at bounding box center [554, 463] width 39 height 21
click at [707, 339] on td "Blockbuster Angled Electric Theatre Lounge in 100% Leather In Stock - Select Co…" at bounding box center [762, 335] width 461 height 134
click at [663, 279] on strong "Blockbuster Angled Electric Theatre Lounge in 100% Leather" at bounding box center [657, 278] width 245 height 10
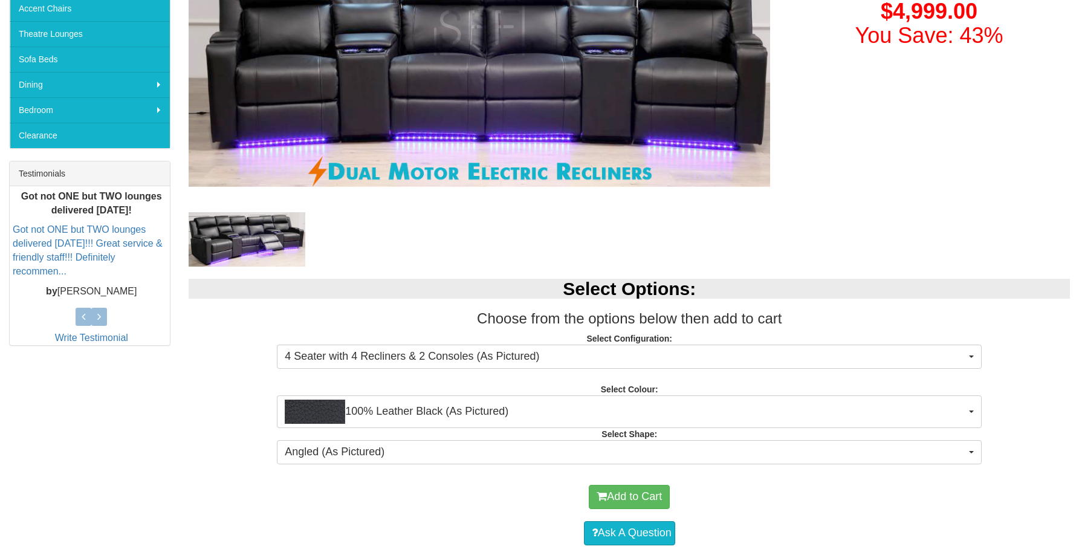
scroll to position [381, 0]
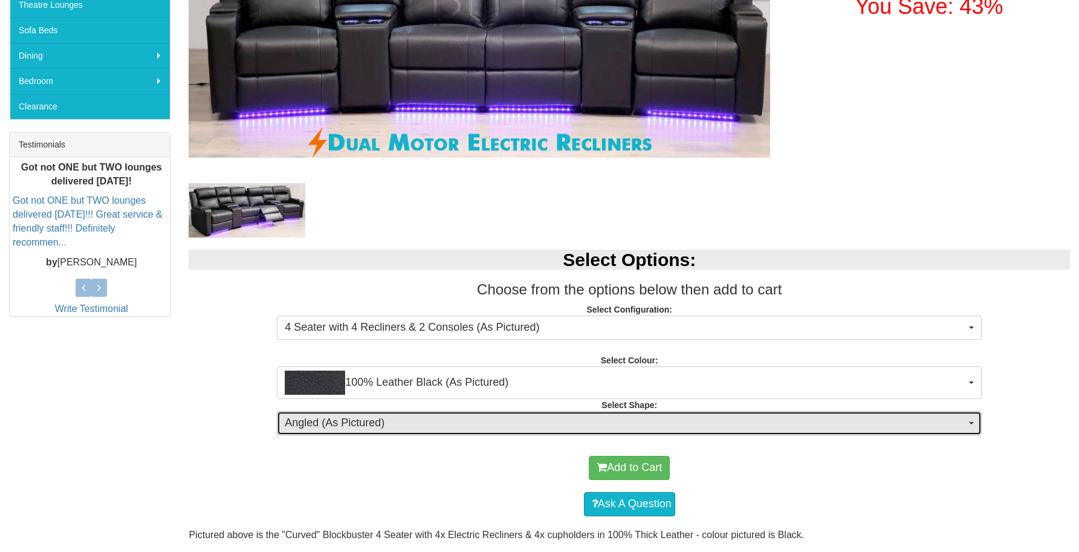
click at [395, 424] on span "Angled (As Pictured)" at bounding box center [625, 423] width 681 height 16
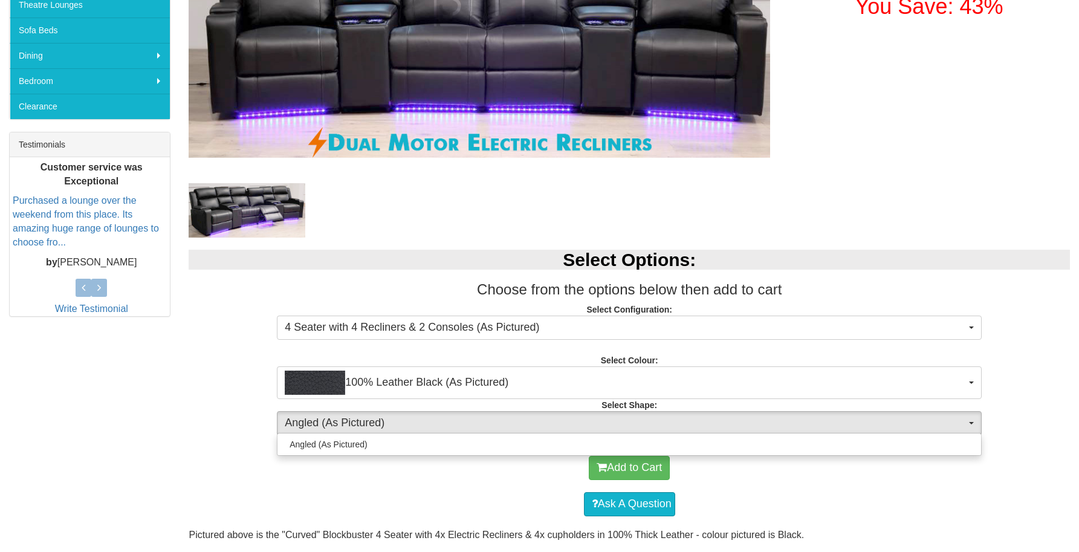
click at [433, 468] on div "Add to Cart" at bounding box center [629, 468] width 869 height 36
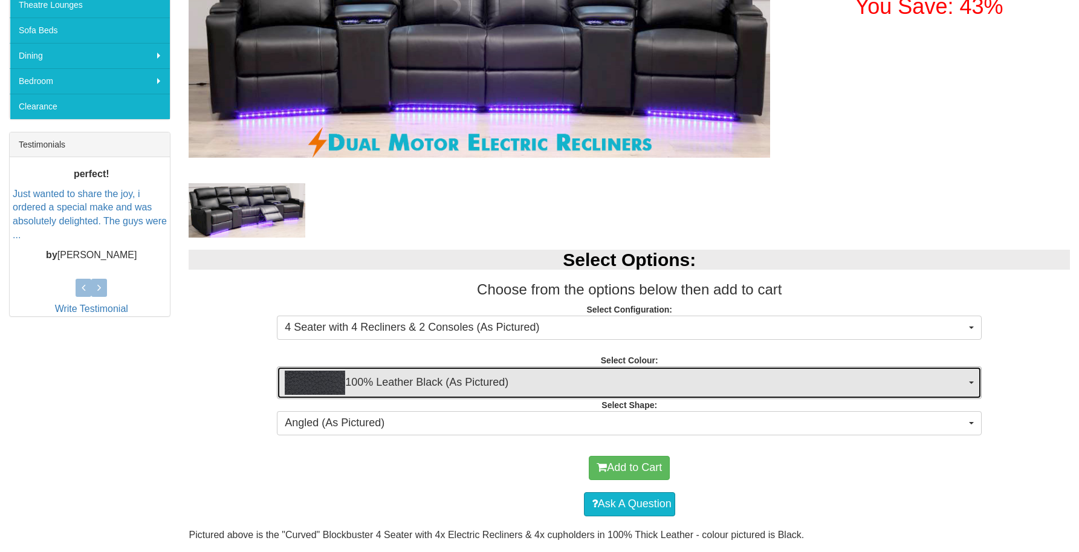
click at [472, 384] on span "100% Leather Black (As Pictured)" at bounding box center [625, 383] width 681 height 24
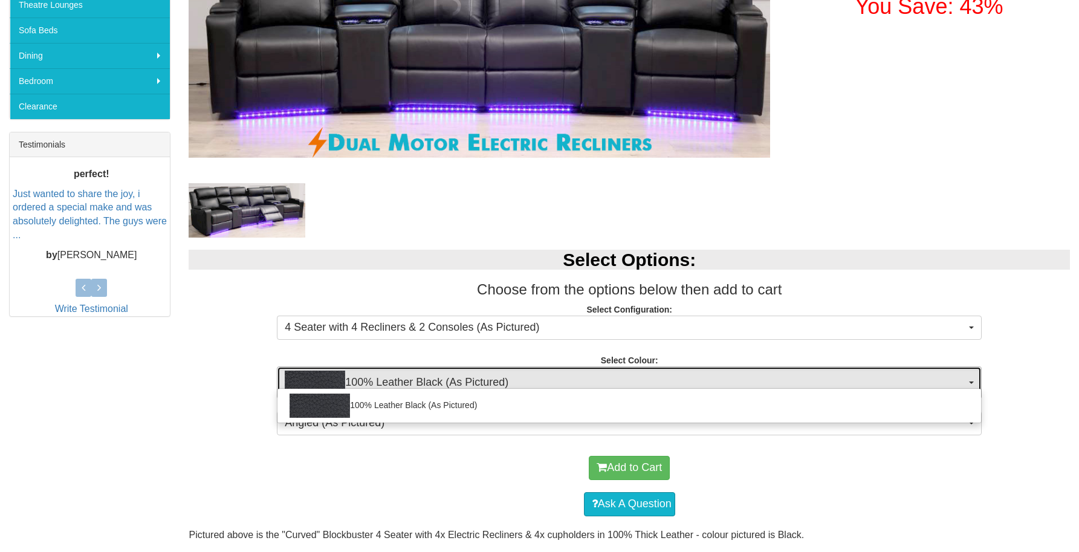
click at [472, 384] on span "100% Leather Black (As Pictured)" at bounding box center [625, 383] width 681 height 24
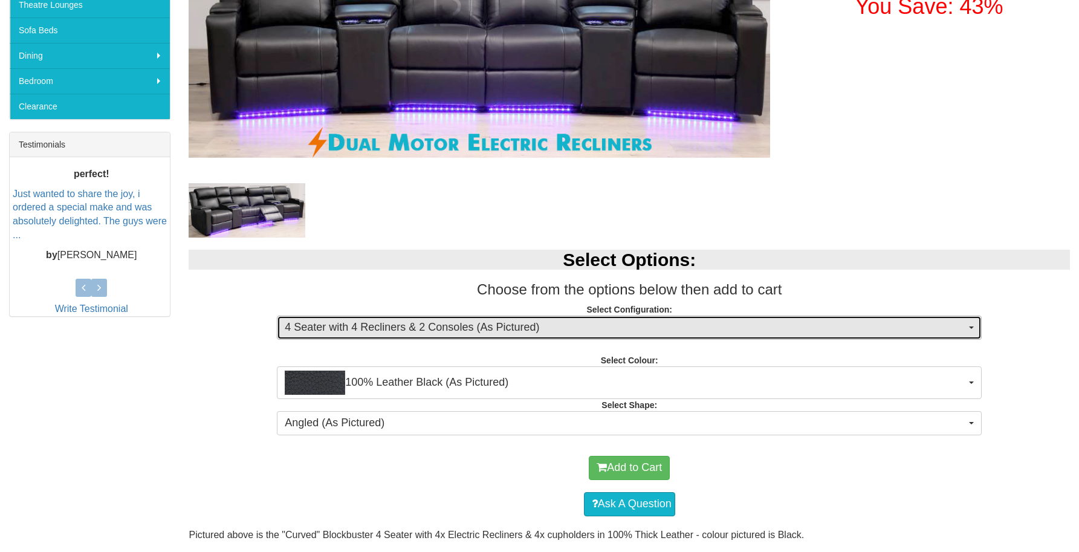
click at [450, 329] on span "4 Seater with 4 Recliners & 2 Consoles (As Pictured)" at bounding box center [625, 328] width 681 height 16
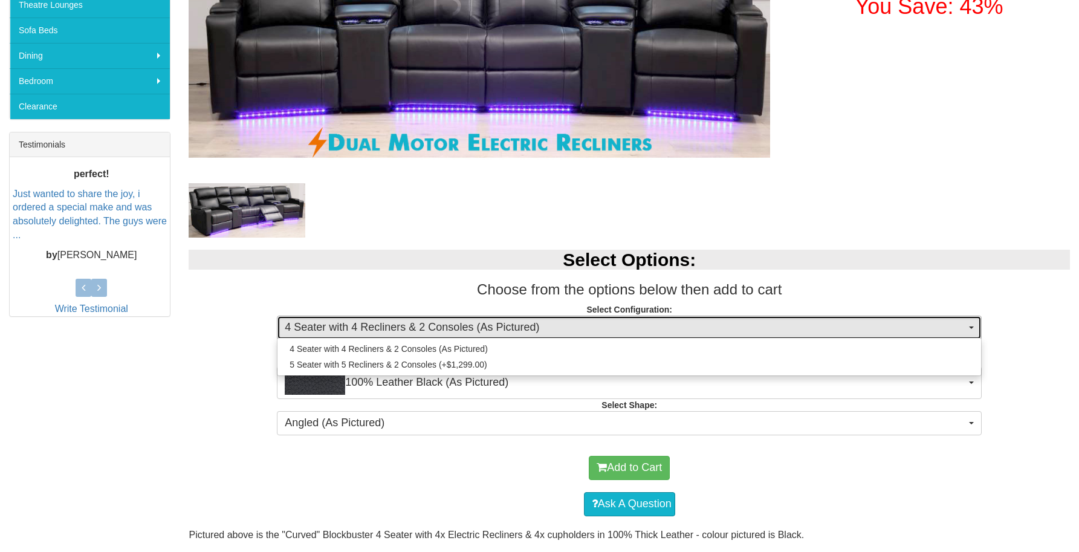
click at [451, 328] on span "4 Seater with 4 Recliners & 2 Consoles (As Pictured)" at bounding box center [625, 328] width 681 height 16
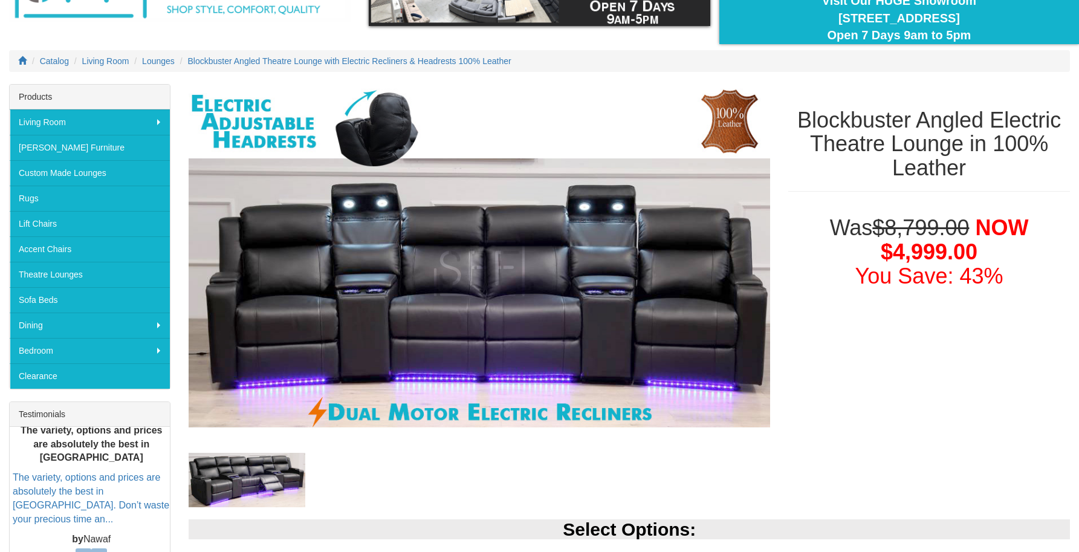
scroll to position [0, 0]
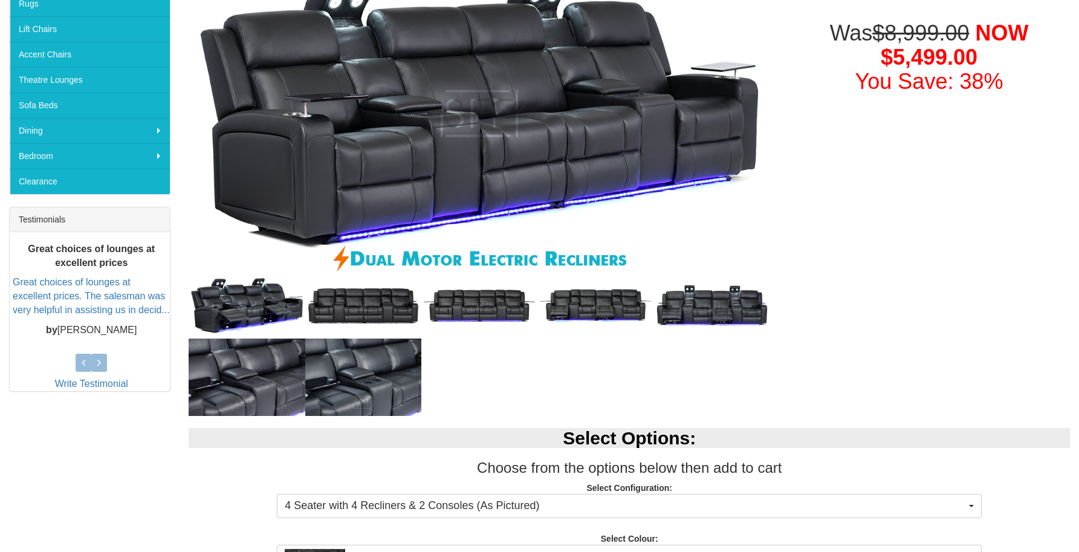
scroll to position [370, 0]
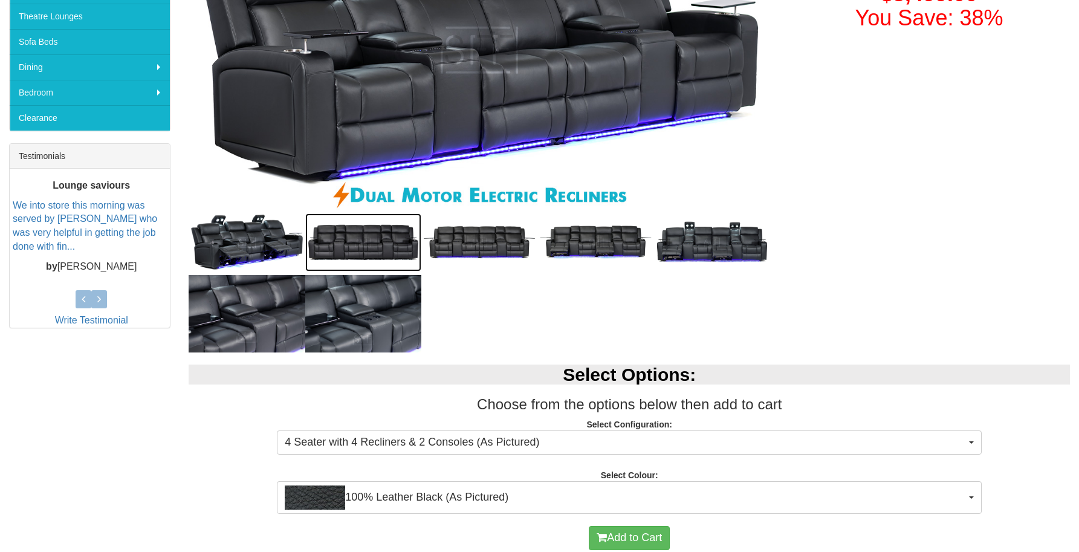
click at [363, 249] on img at bounding box center [363, 242] width 116 height 58
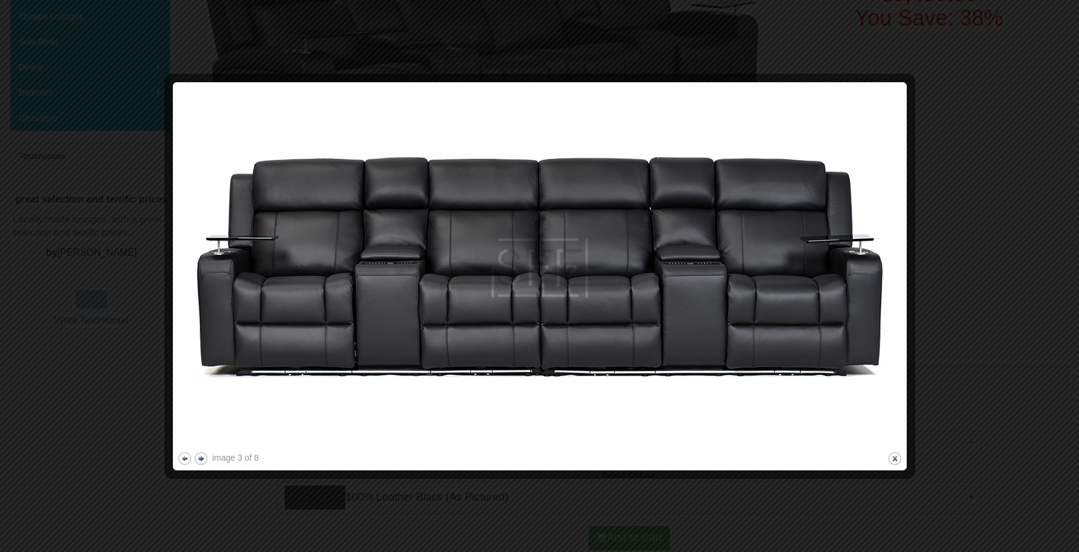
click at [200, 456] on button "next" at bounding box center [200, 458] width 15 height 15
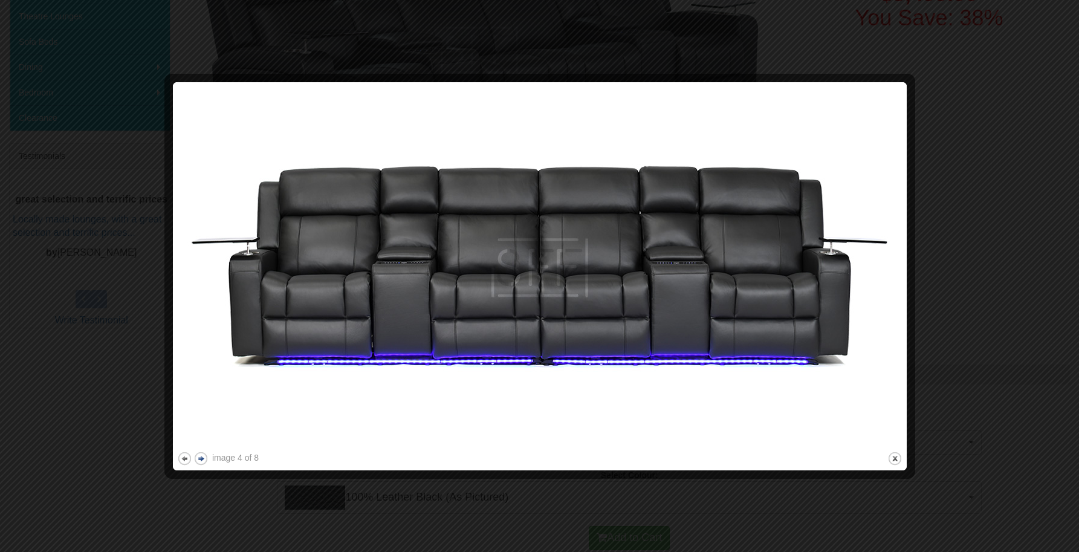
click at [200, 456] on button "next" at bounding box center [200, 458] width 15 height 15
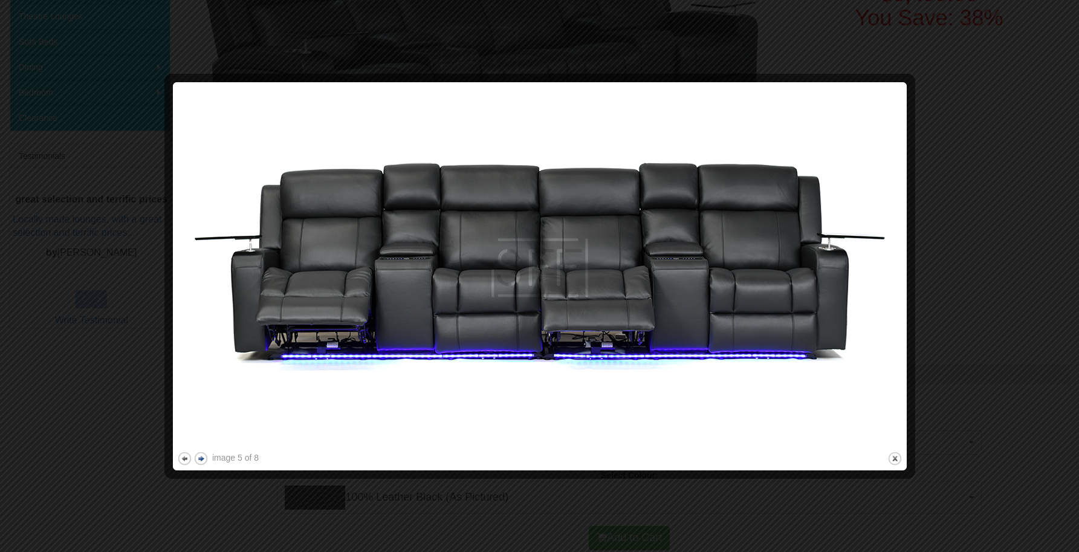
click at [199, 456] on button "next" at bounding box center [200, 458] width 15 height 15
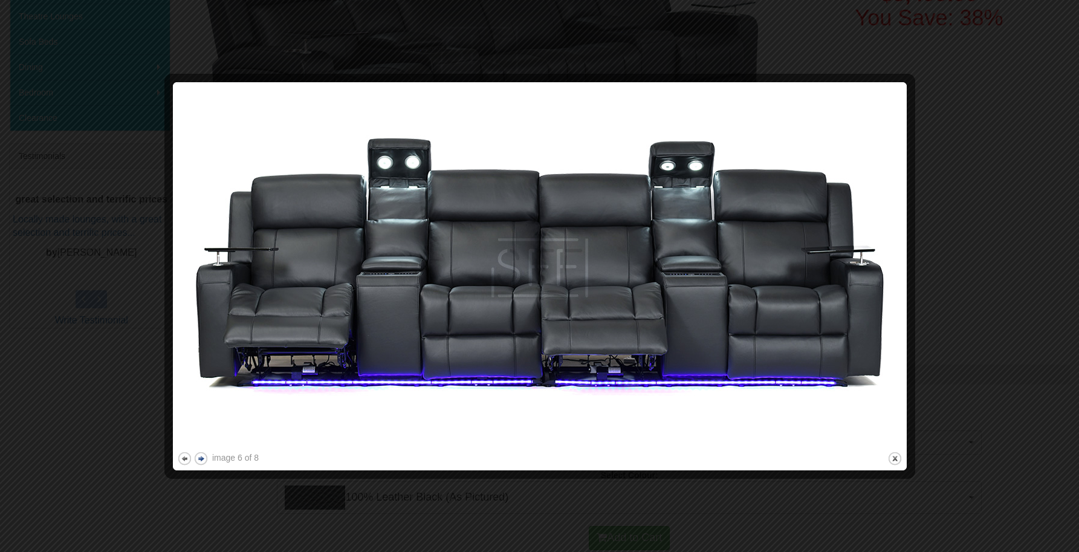
click at [199, 456] on button "next" at bounding box center [200, 458] width 15 height 15
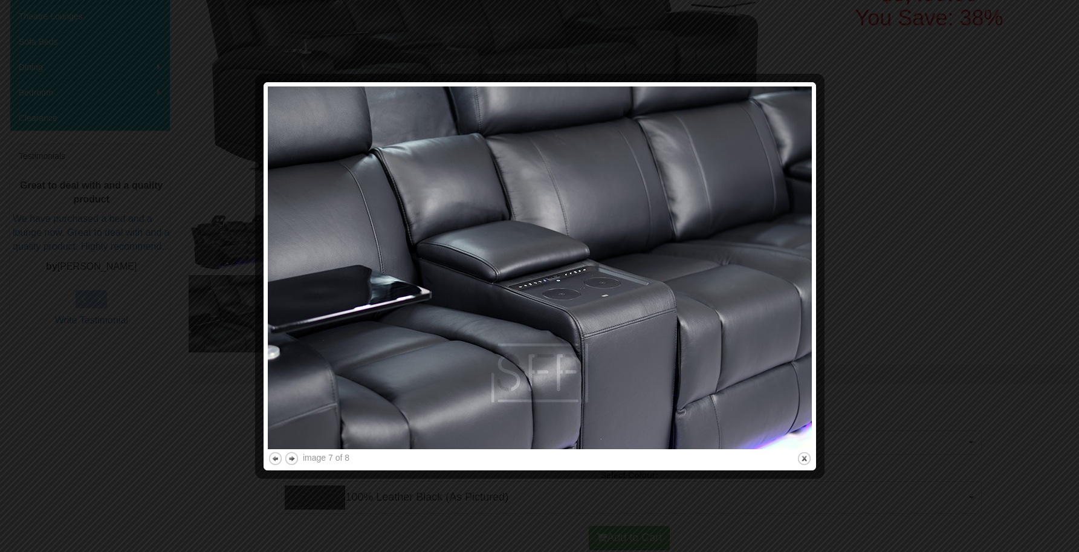
click at [199, 457] on div at bounding box center [539, 276] width 1079 height 552
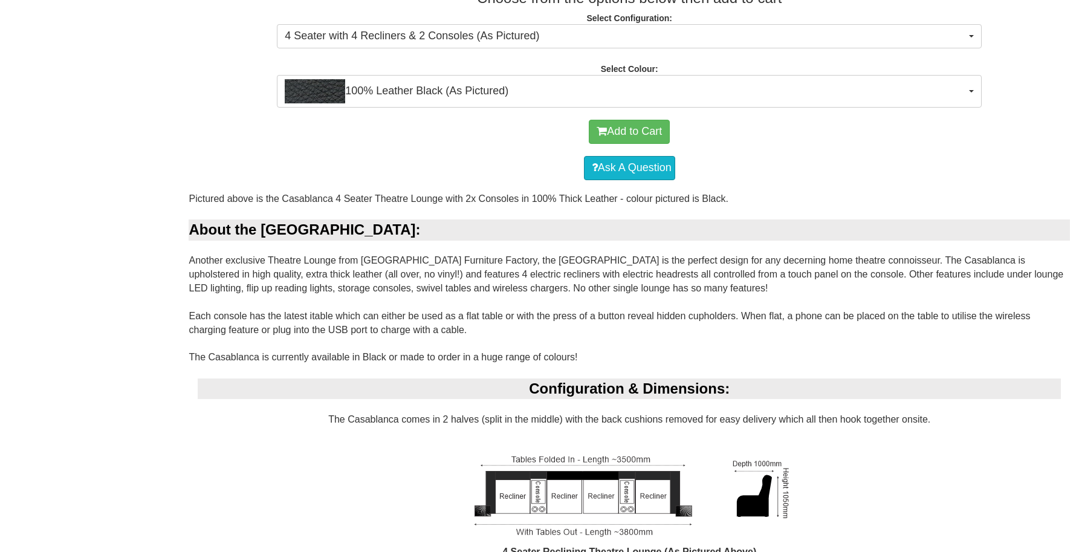
scroll to position [779, 0]
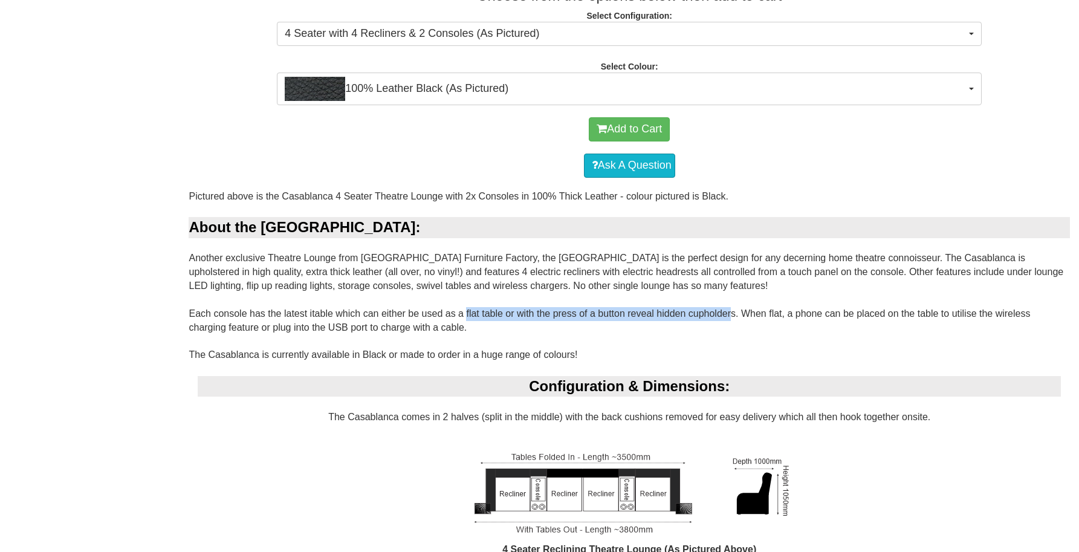
drag, startPoint x: 464, startPoint y: 314, endPoint x: 733, endPoint y: 314, distance: 269.6
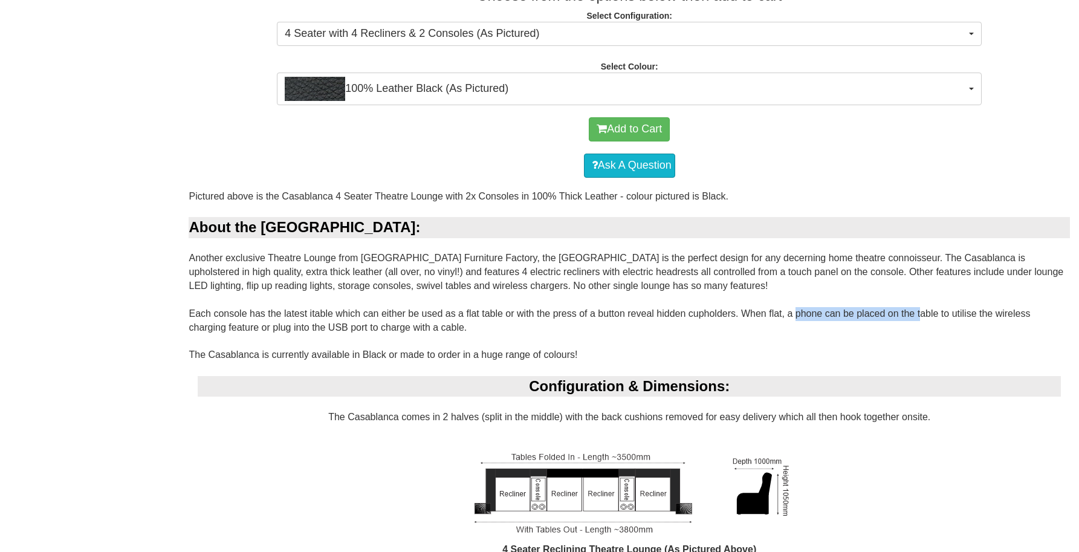
drag, startPoint x: 799, startPoint y: 313, endPoint x: 929, endPoint y: 309, distance: 129.4
drag, startPoint x: 855, startPoint y: 313, endPoint x: 976, endPoint y: 311, distance: 121.5
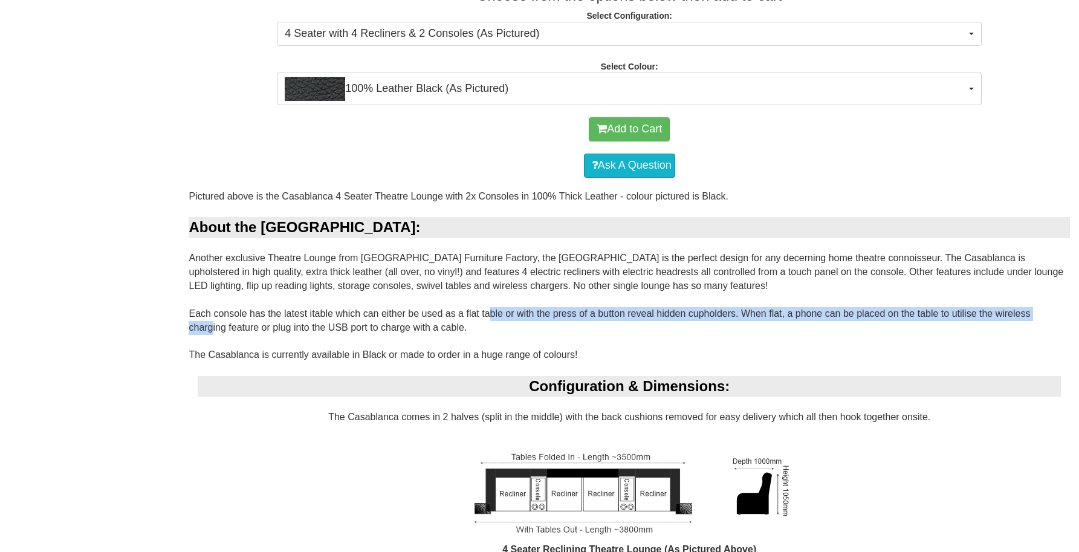
drag, startPoint x: 210, startPoint y: 326, endPoint x: 486, endPoint y: 321, distance: 276.3
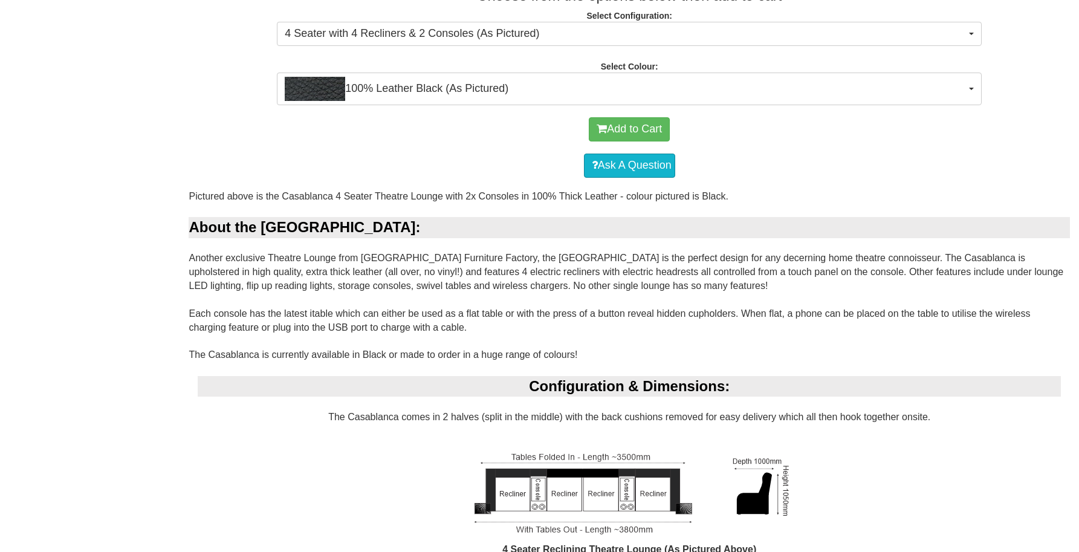
drag, startPoint x: 338, startPoint y: 353, endPoint x: 497, endPoint y: 351, distance: 159.0
drag, startPoint x: 514, startPoint y: 351, endPoint x: 580, endPoint y: 349, distance: 66.5
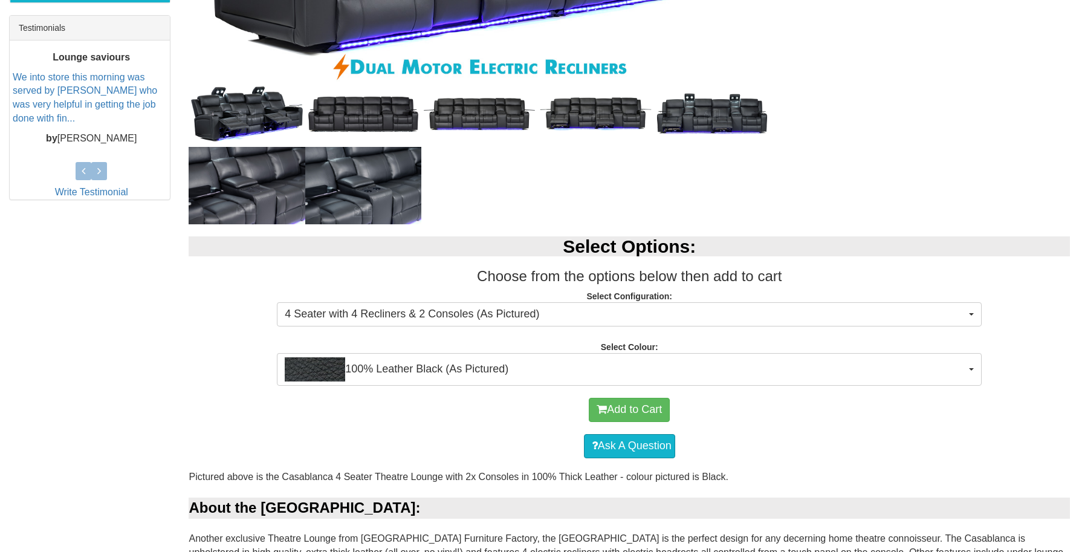
scroll to position [779, 0]
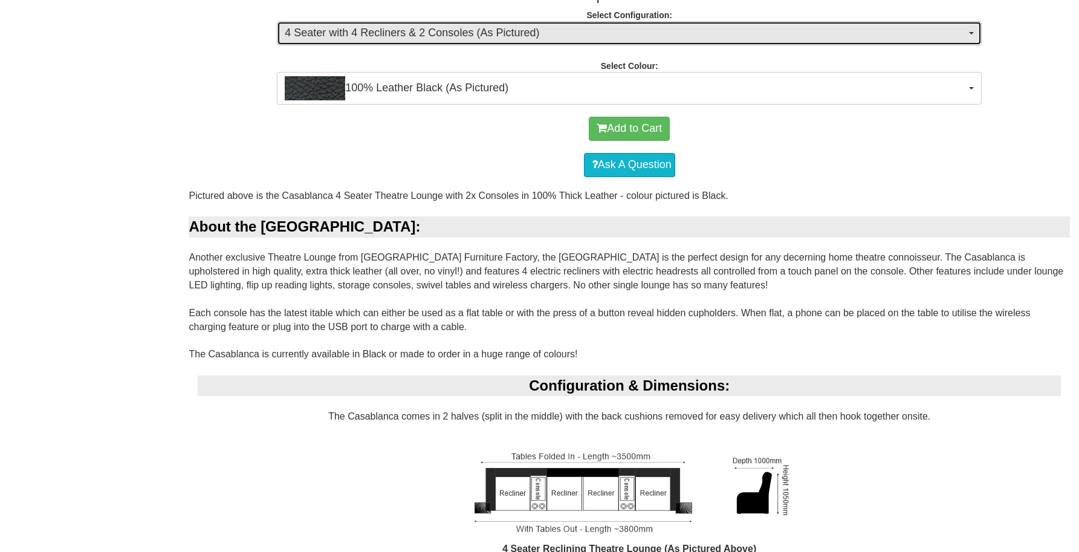
click at [537, 33] on span "4 Seater with 4 Recliners & 2 Consoles (As Pictured)" at bounding box center [625, 33] width 681 height 16
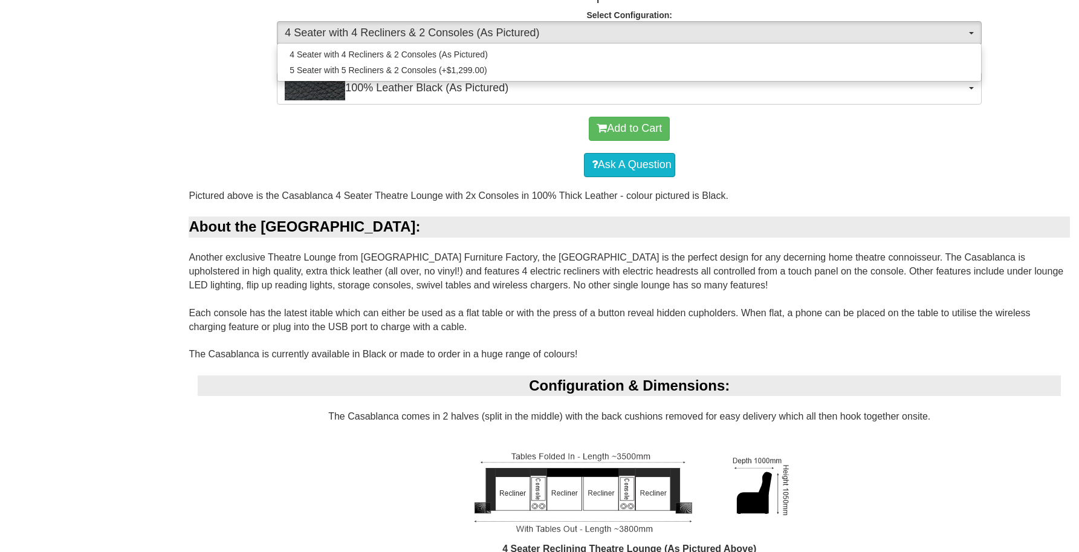
drag, startPoint x: 453, startPoint y: 141, endPoint x: 522, endPoint y: 124, distance: 70.4
click at [453, 141] on div "Add to Cart" at bounding box center [629, 129] width 869 height 36
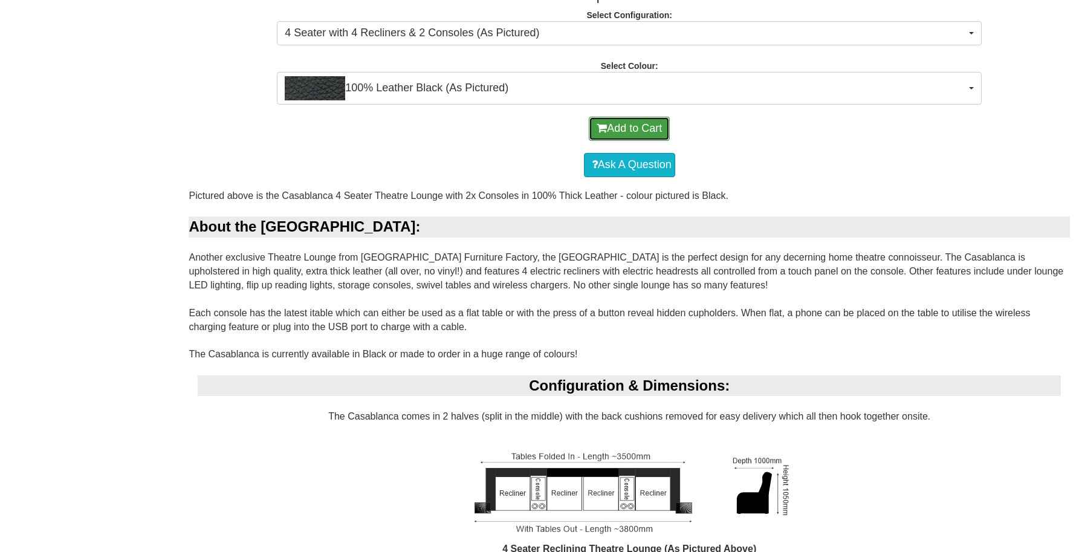
click at [625, 122] on button "Add to Cart" at bounding box center [629, 129] width 81 height 24
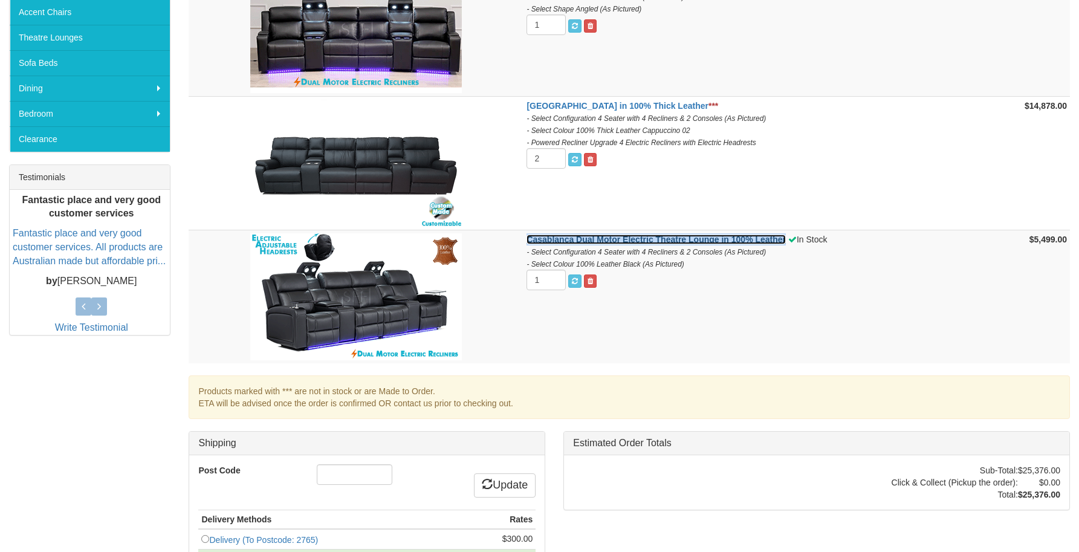
scroll to position [225, 0]
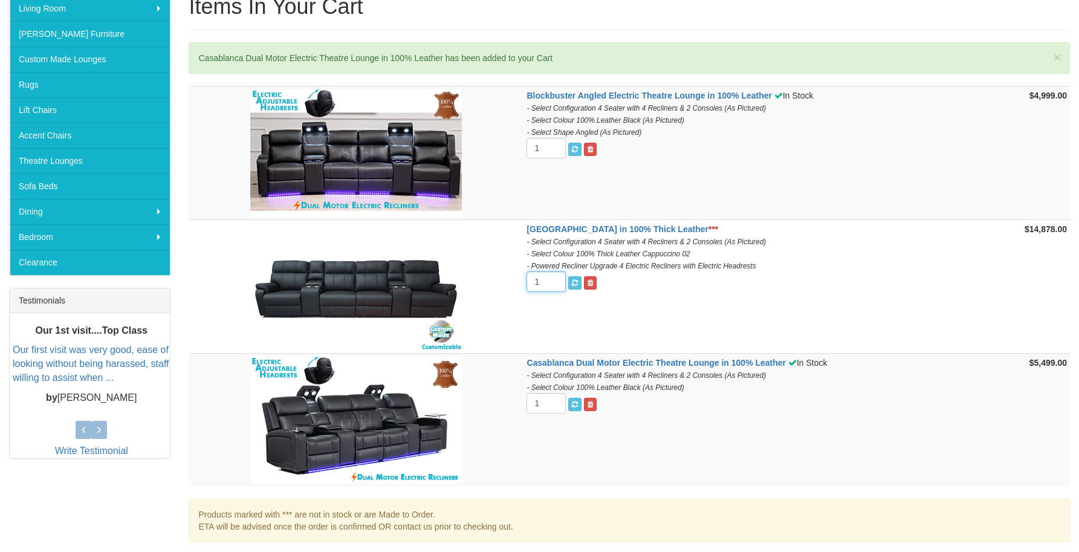
type input "1"
click at [549, 285] on input "1" at bounding box center [546, 281] width 39 height 21
click at [821, 306] on td "[GEOGRAPHIC_DATA] in 100% Thick Leather *** - Select Configuration 4 Seater wit…" at bounding box center [760, 287] width 472 height 134
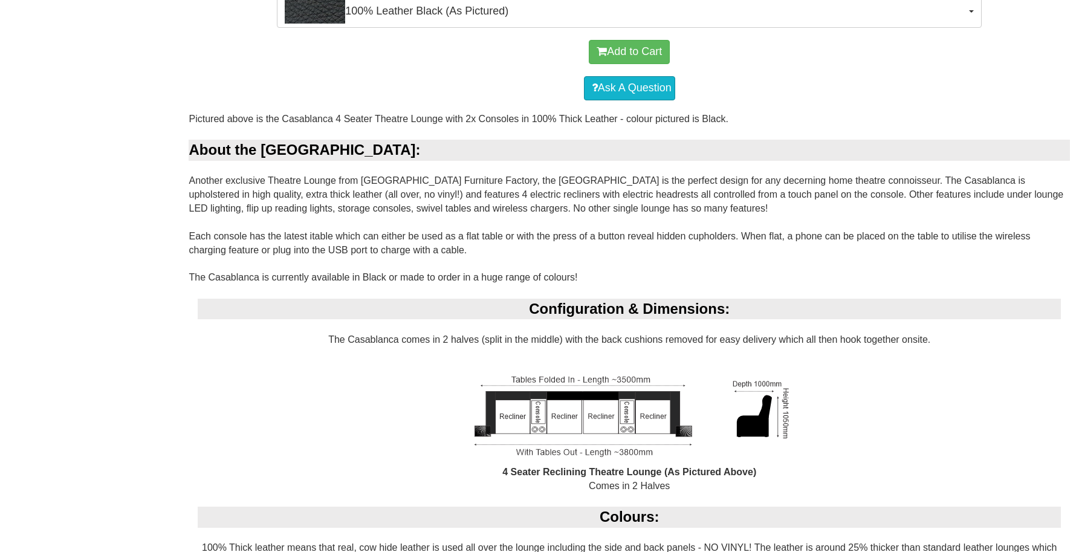
scroll to position [759, 0]
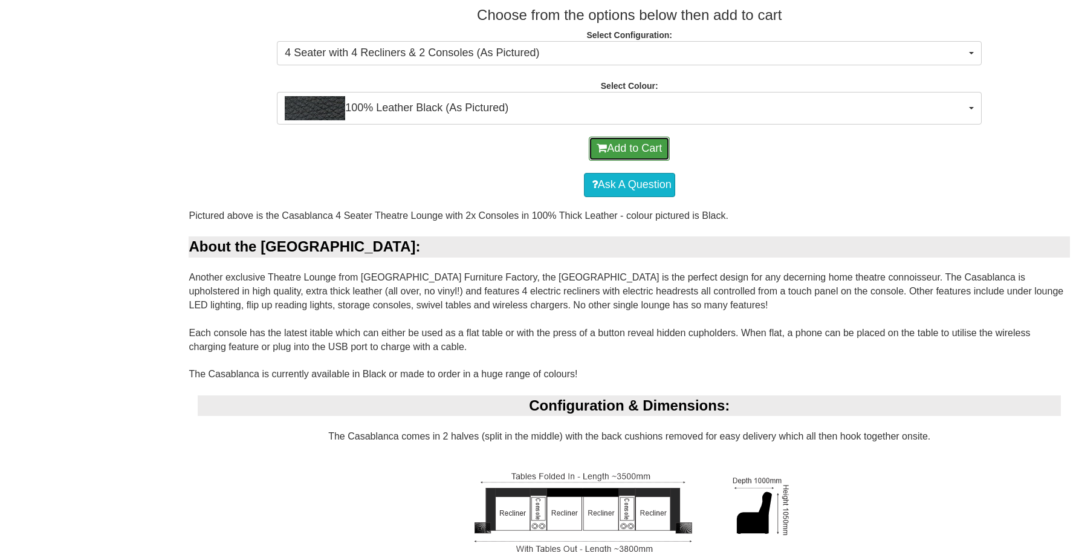
click at [624, 147] on button "Add to Cart" at bounding box center [629, 149] width 81 height 24
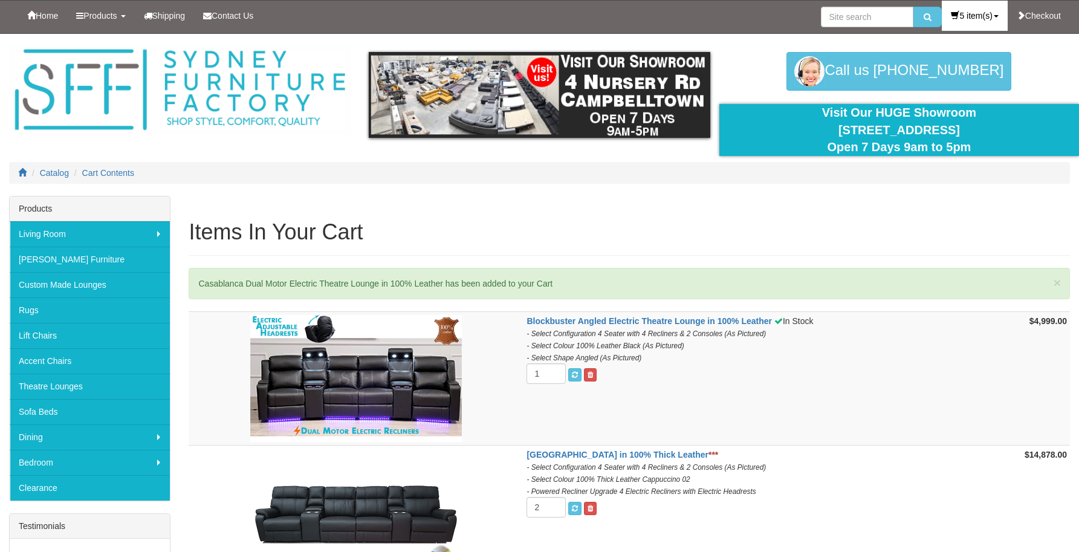
click at [955, 15] on link "5 item(s)" at bounding box center [974, 16] width 65 height 30
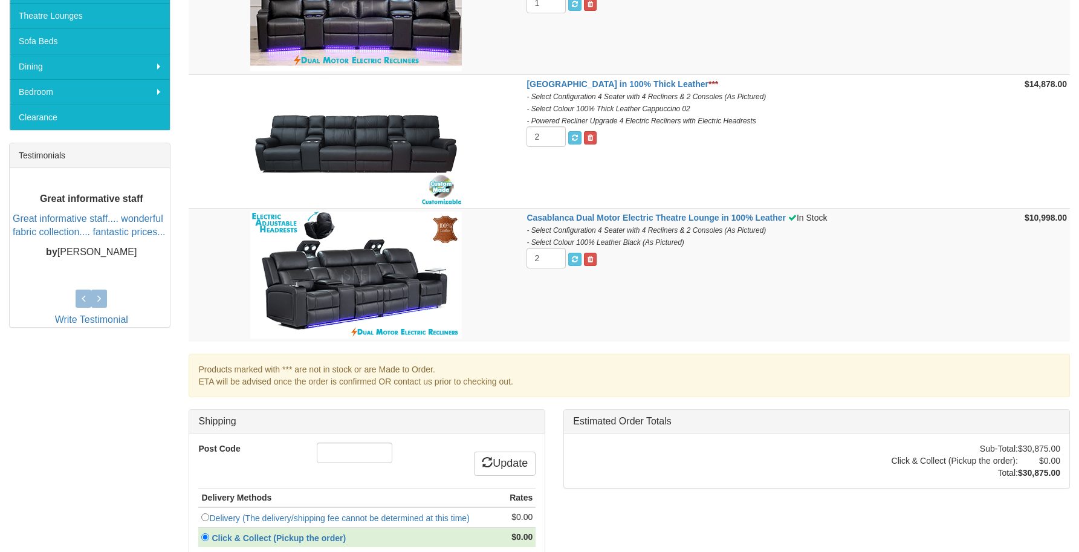
scroll to position [372, 0]
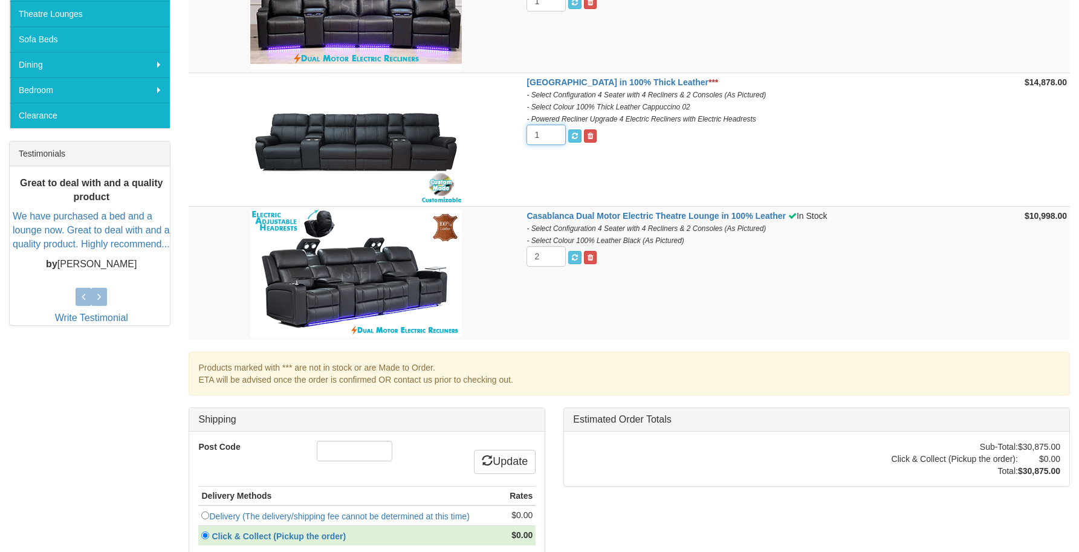
type input "1"
click at [548, 137] on input "1" at bounding box center [546, 135] width 39 height 21
type input "1"
click at [550, 259] on input "1" at bounding box center [546, 256] width 39 height 21
click at [570, 305] on td "Casablanca Dual Motor Electric Theatre Lounge in 100% Leather In Stock - Select…" at bounding box center [760, 274] width 472 height 134
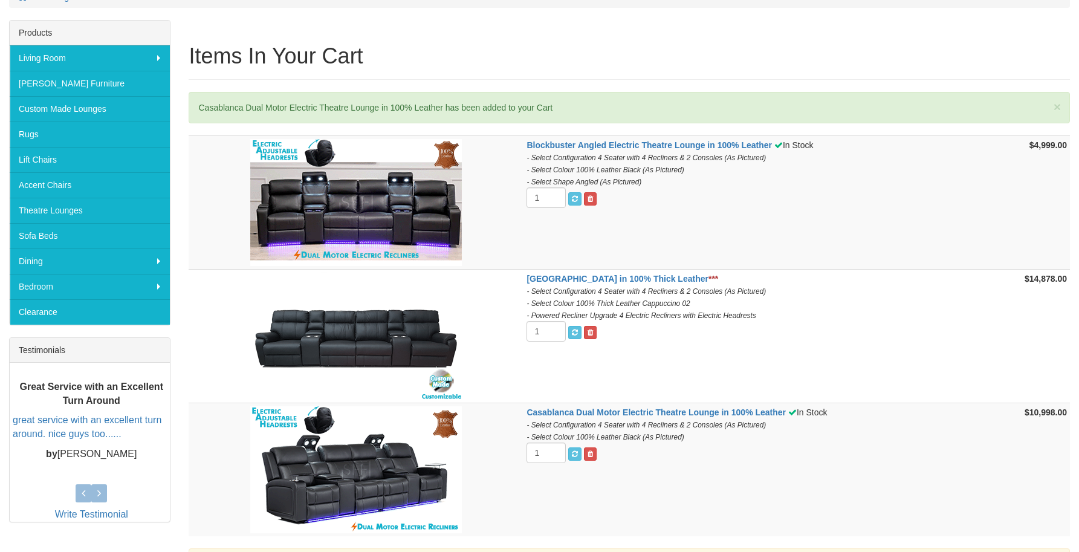
scroll to position [515, 0]
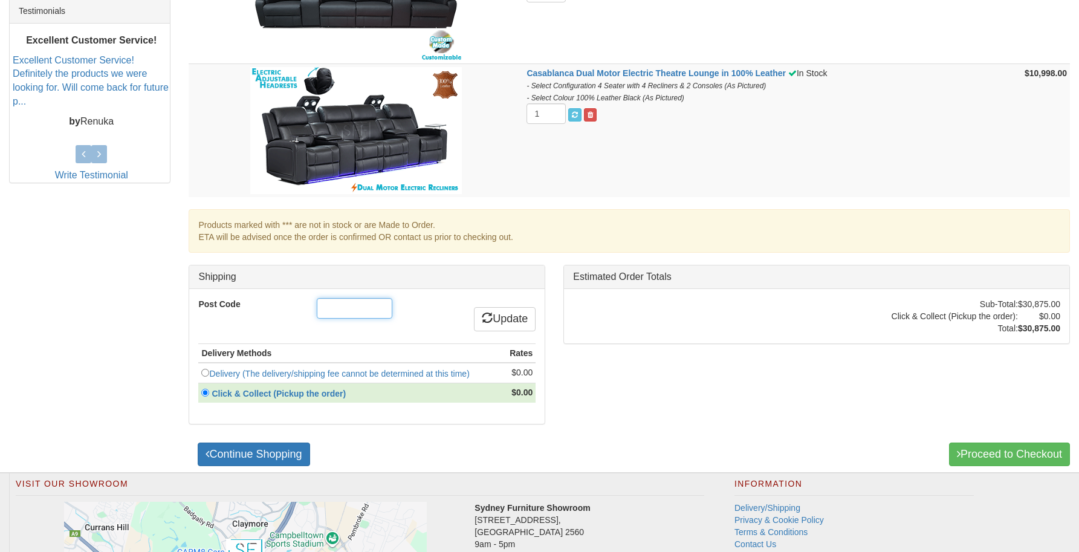
click at [354, 303] on input "Post Code" at bounding box center [355, 308] width 76 height 21
type input "2765"
click at [502, 311] on link "Update" at bounding box center [505, 319] width 62 height 24
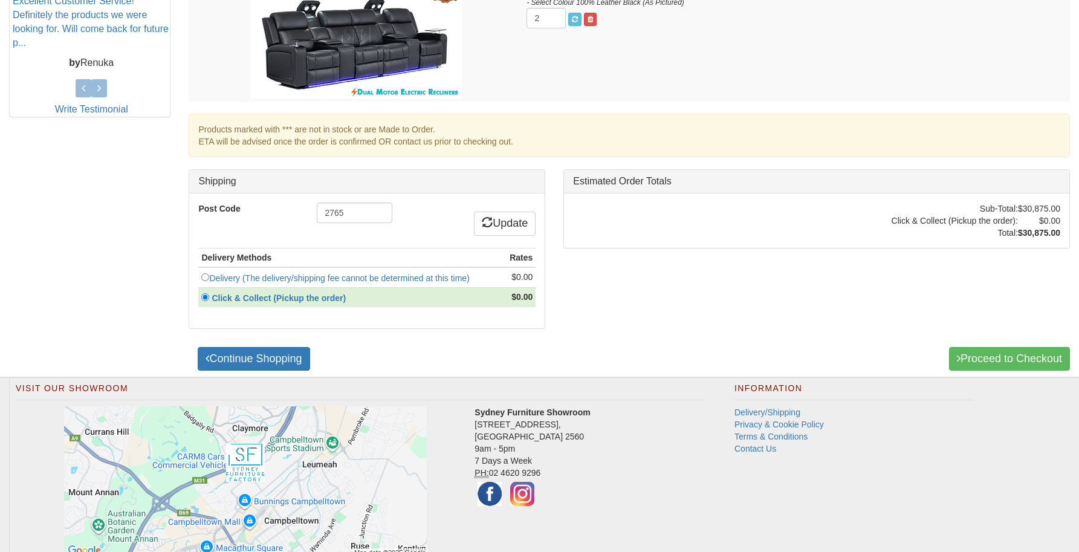
scroll to position [568, 0]
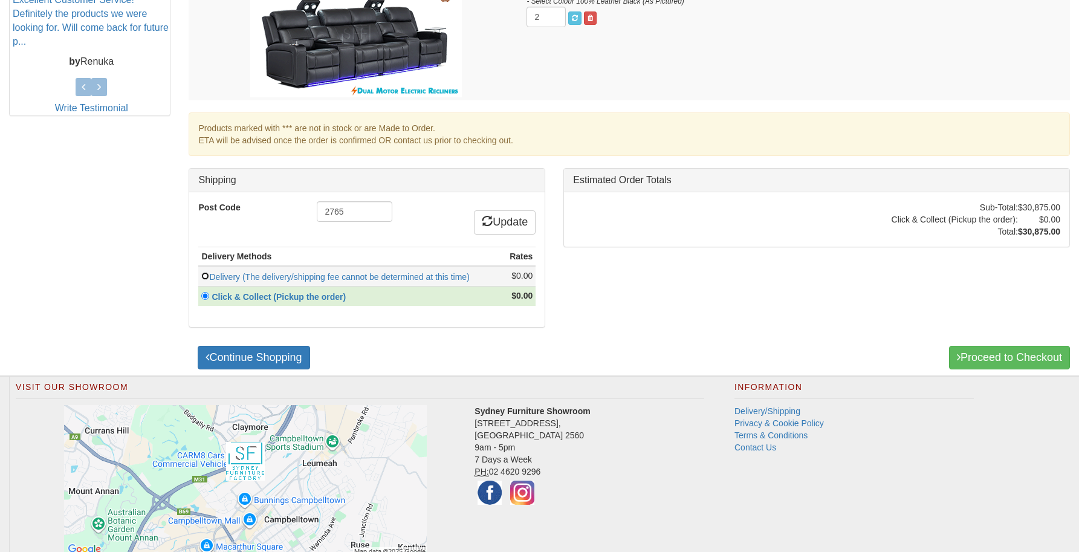
click at [209, 276] on input "radio" at bounding box center [205, 276] width 8 height 8
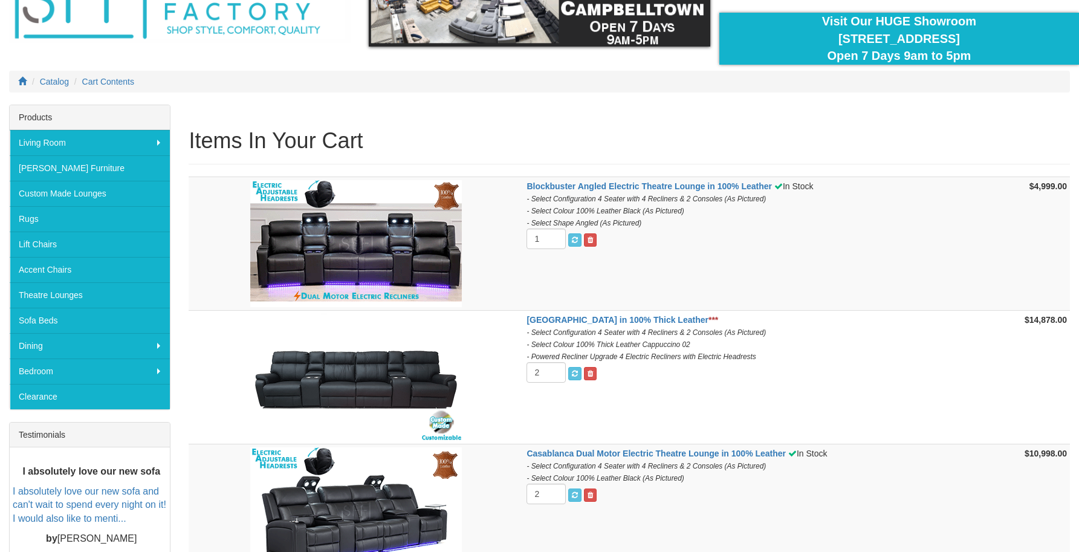
scroll to position [111, 0]
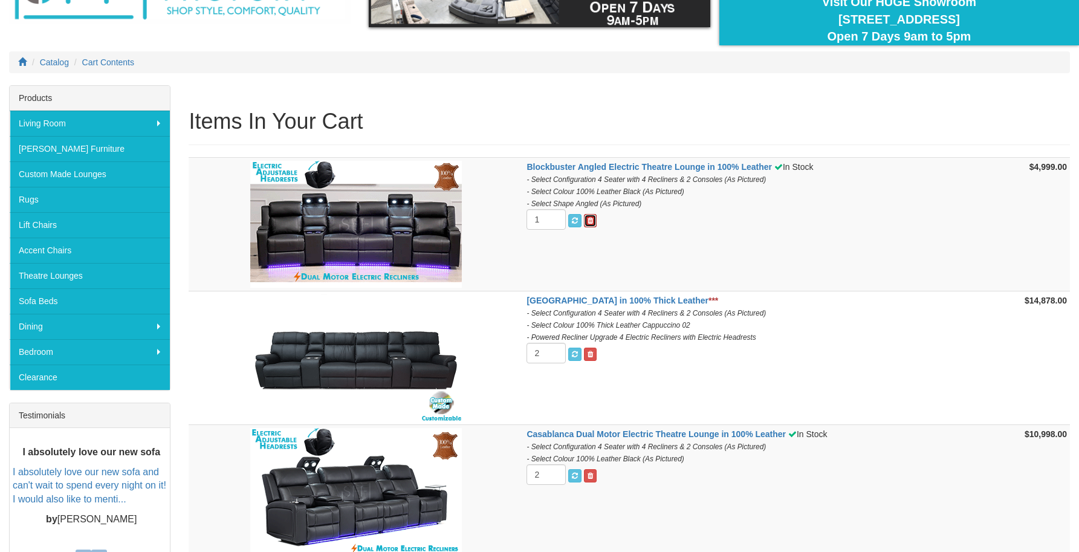
click at [591, 222] on link at bounding box center [590, 220] width 13 height 13
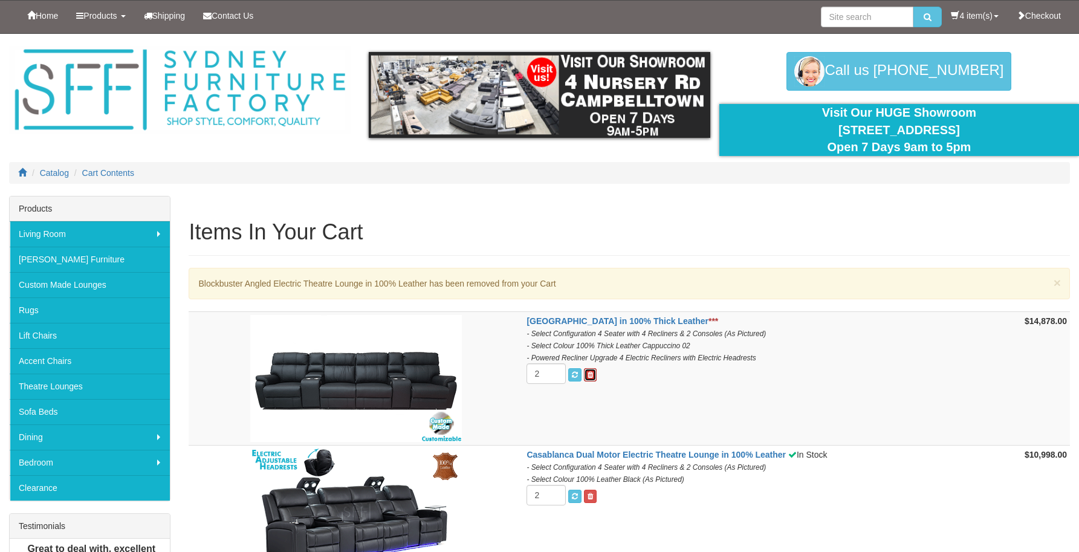
click at [588, 375] on span at bounding box center [590, 374] width 5 height 7
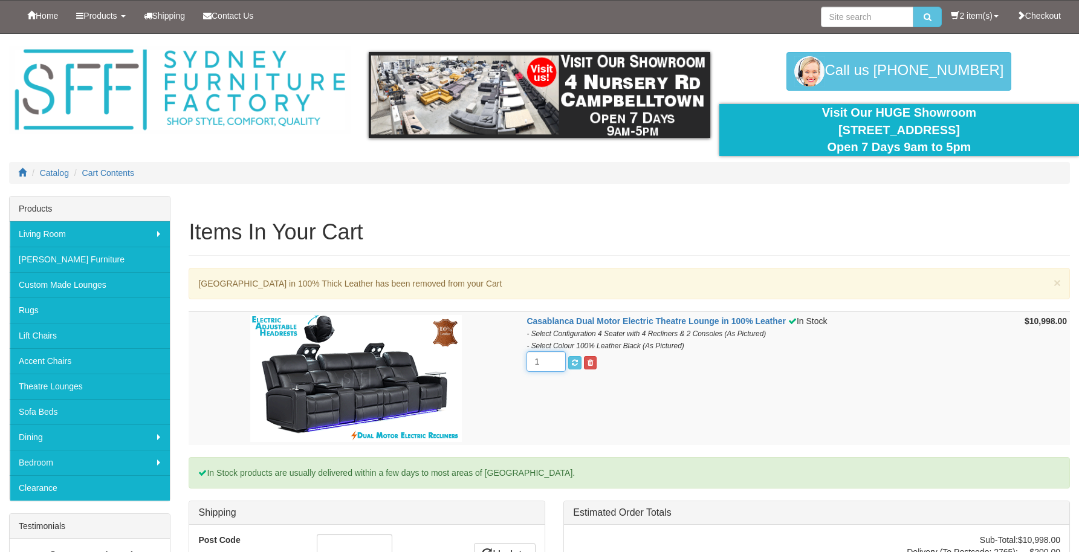
type input "1"
click at [549, 365] on input "1" at bounding box center [546, 361] width 39 height 21
click at [572, 362] on span "submit" at bounding box center [575, 362] width 6 height 7
